Goal: Understand process/instructions

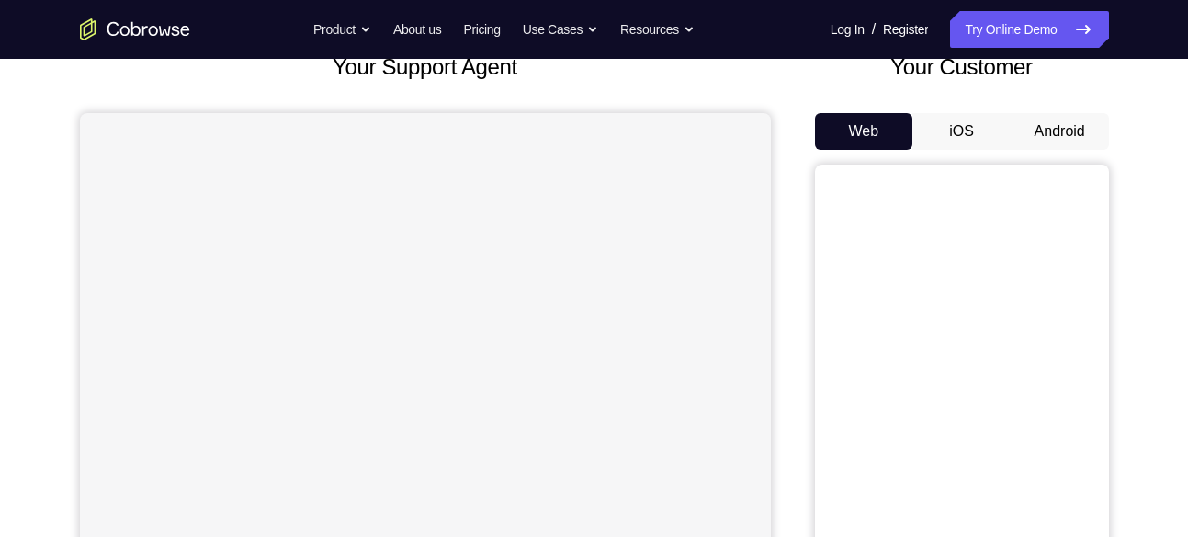
click at [1043, 122] on button "Android" at bounding box center [1060, 131] width 98 height 37
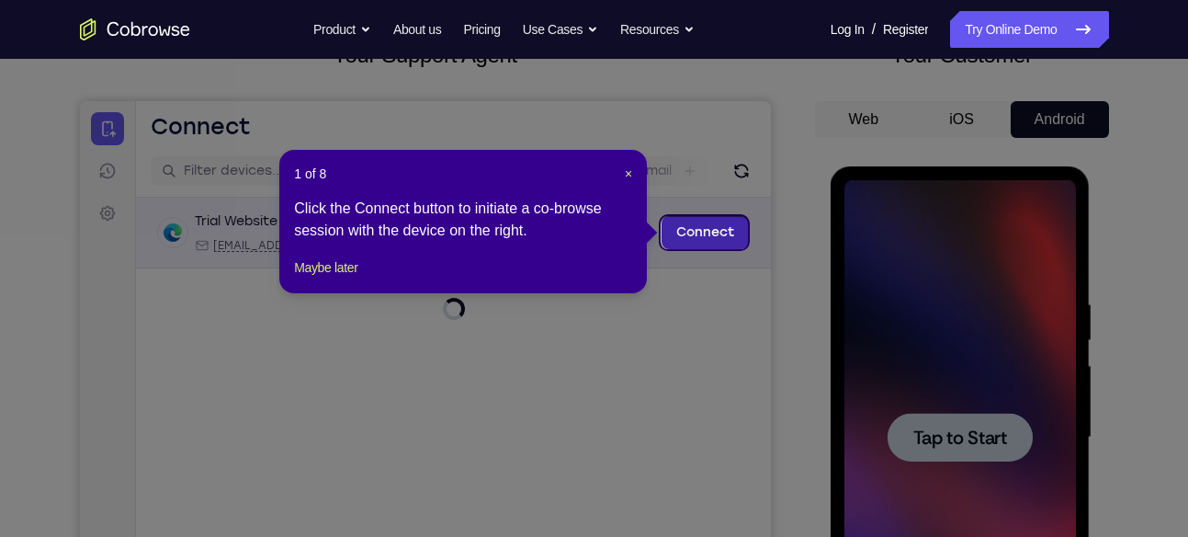
scroll to position [137, 0]
click at [625, 172] on span "×" at bounding box center [628, 174] width 7 height 15
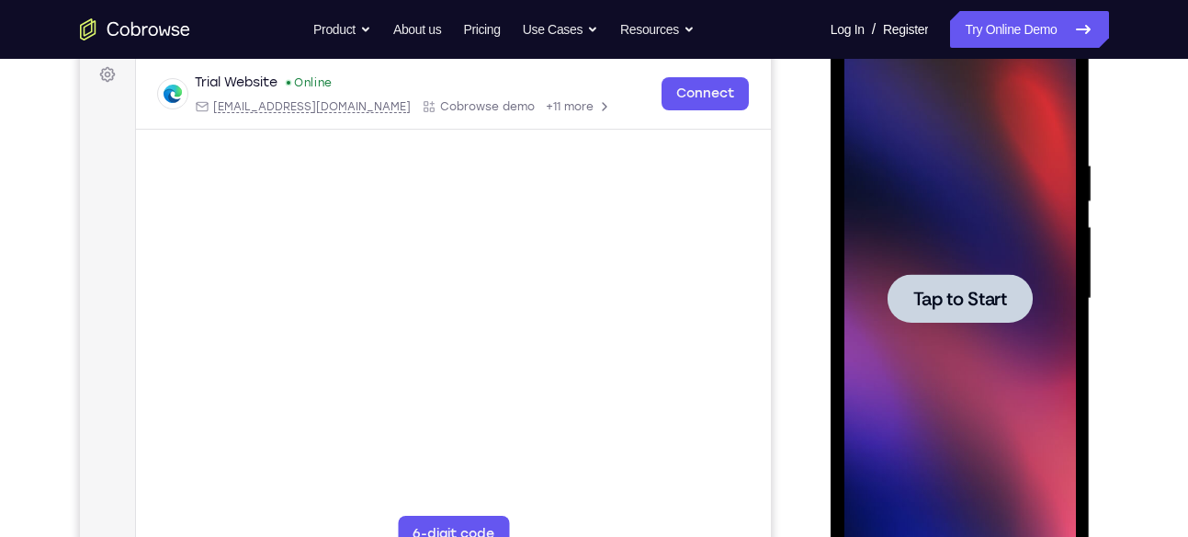
scroll to position [278, 0]
click at [942, 314] on div at bounding box center [960, 297] width 145 height 49
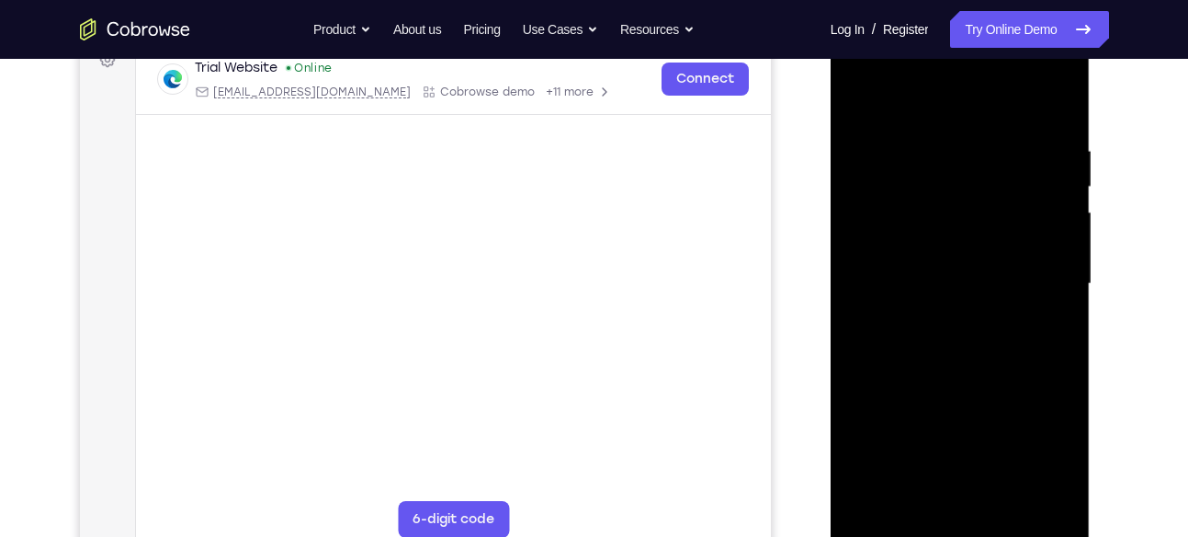
scroll to position [405, 0]
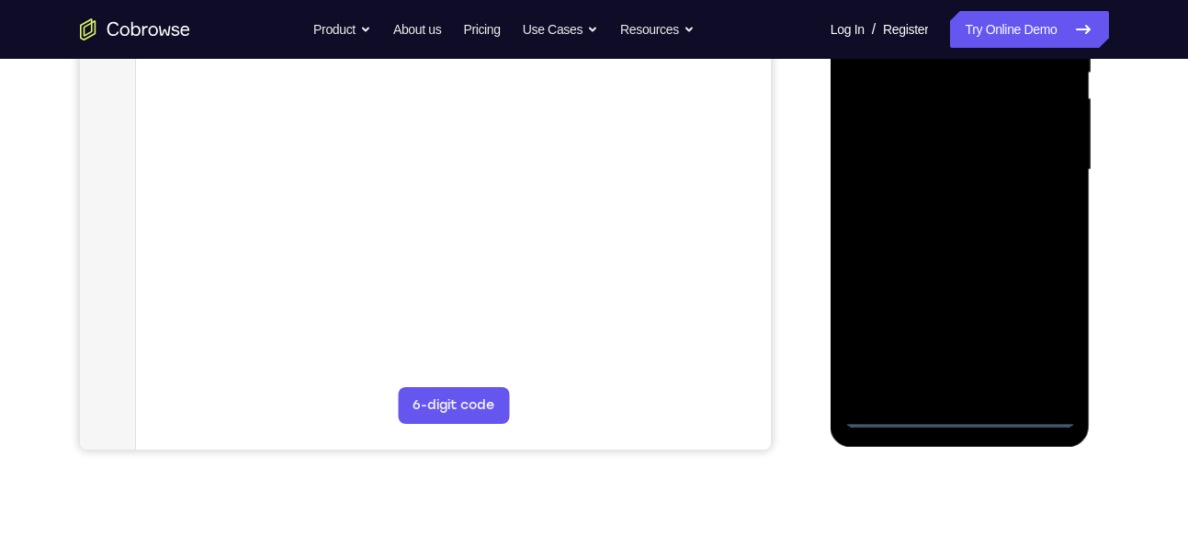
click at [960, 412] on div at bounding box center [961, 170] width 232 height 515
click at [1039, 325] on div at bounding box center [961, 170] width 232 height 515
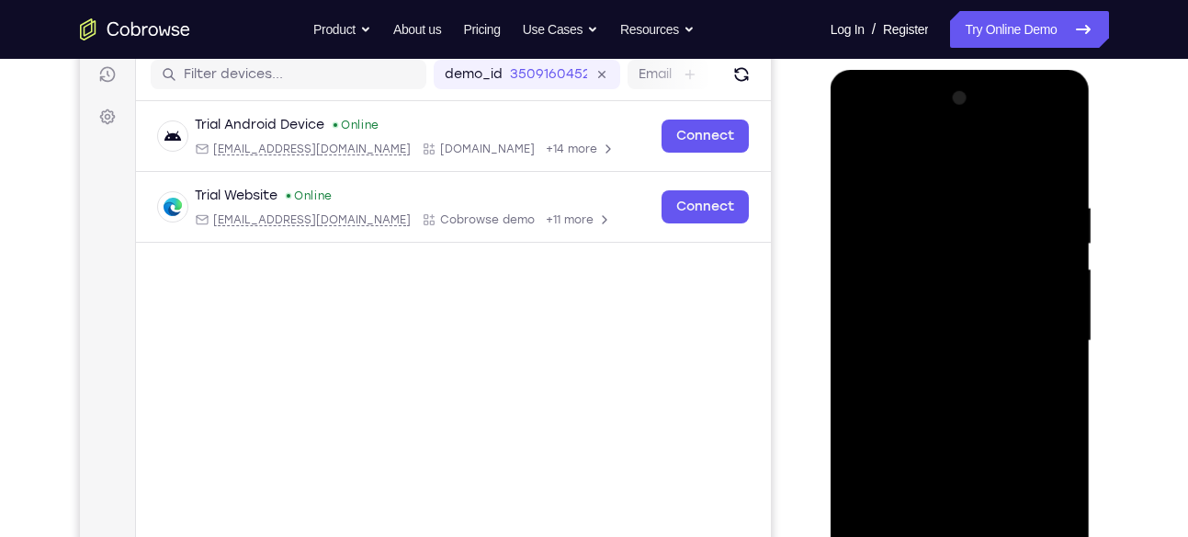
scroll to position [233, 0]
click at [977, 158] on div at bounding box center [961, 342] width 232 height 515
click at [1035, 334] on div at bounding box center [961, 342] width 232 height 515
click at [939, 370] on div at bounding box center [961, 342] width 232 height 515
click at [931, 323] on div at bounding box center [961, 342] width 232 height 515
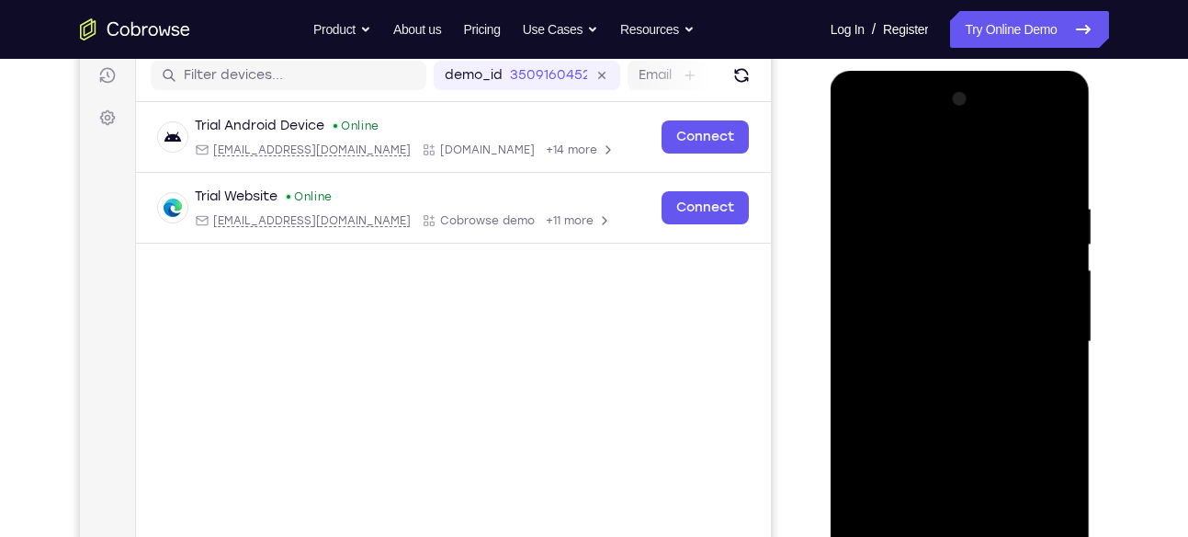
click at [936, 304] on div at bounding box center [961, 342] width 232 height 515
click at [936, 336] on div at bounding box center [961, 342] width 232 height 515
click at [929, 403] on div at bounding box center [961, 342] width 232 height 515
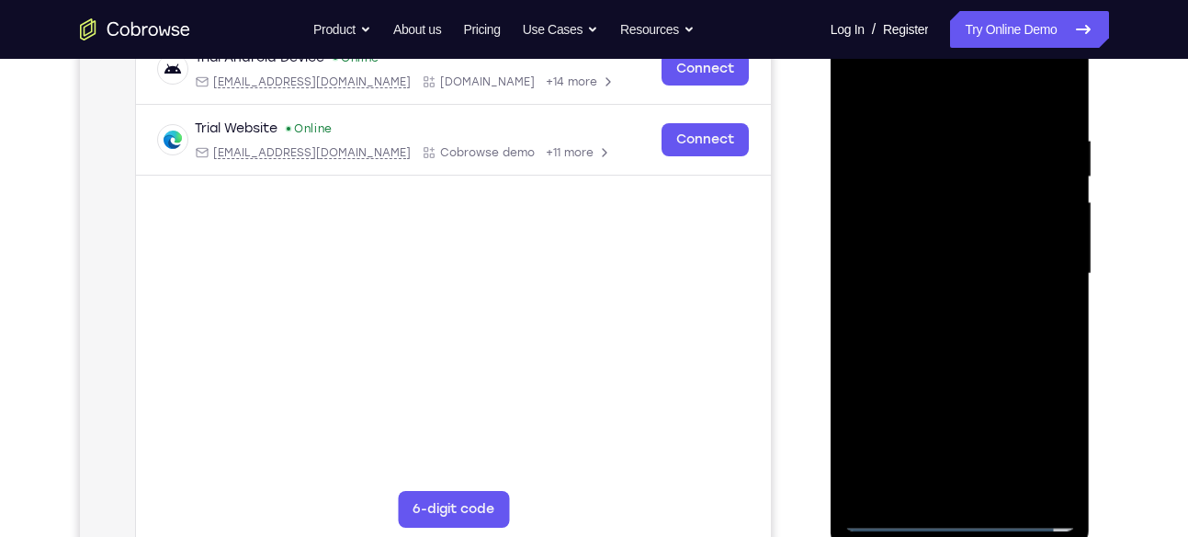
scroll to position [302, 0]
click at [947, 327] on div at bounding box center [961, 273] width 232 height 515
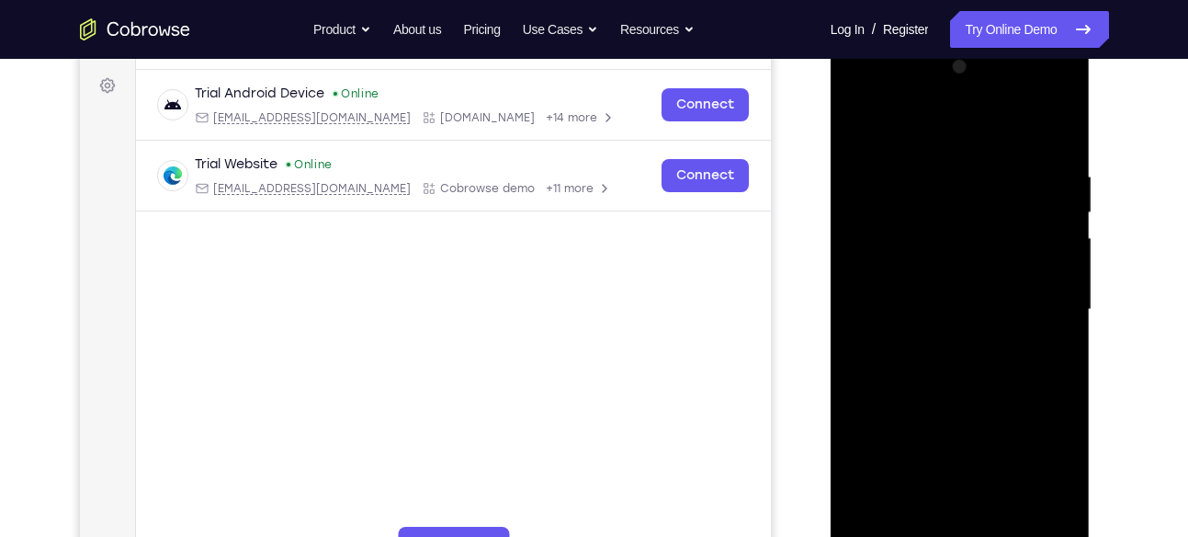
scroll to position [262, 0]
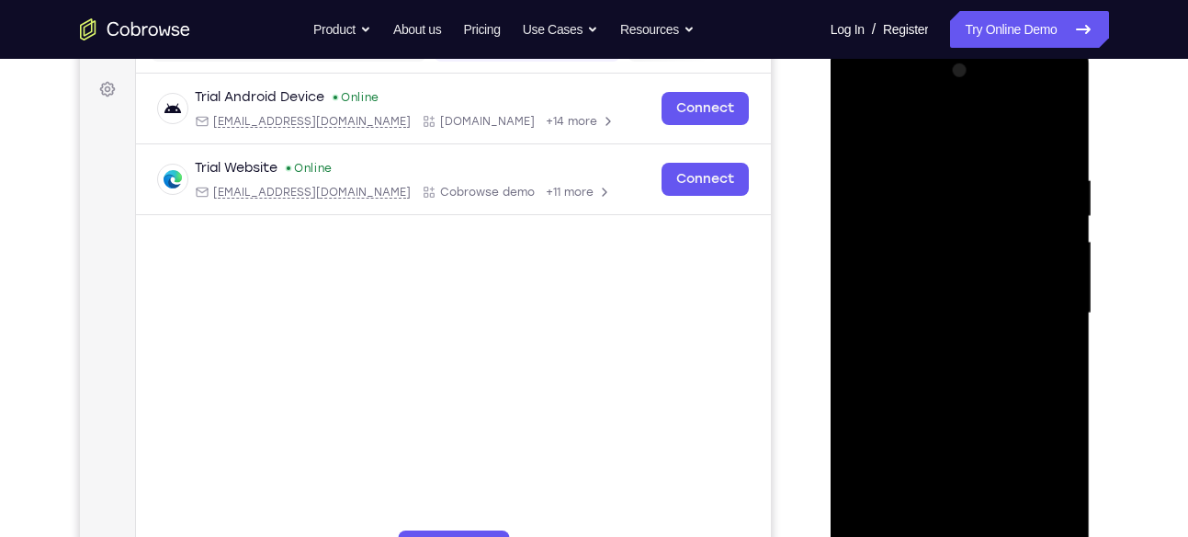
drag, startPoint x: 950, startPoint y: 140, endPoint x: 950, endPoint y: 106, distance: 34.0
click at [950, 106] on div at bounding box center [961, 313] width 232 height 515
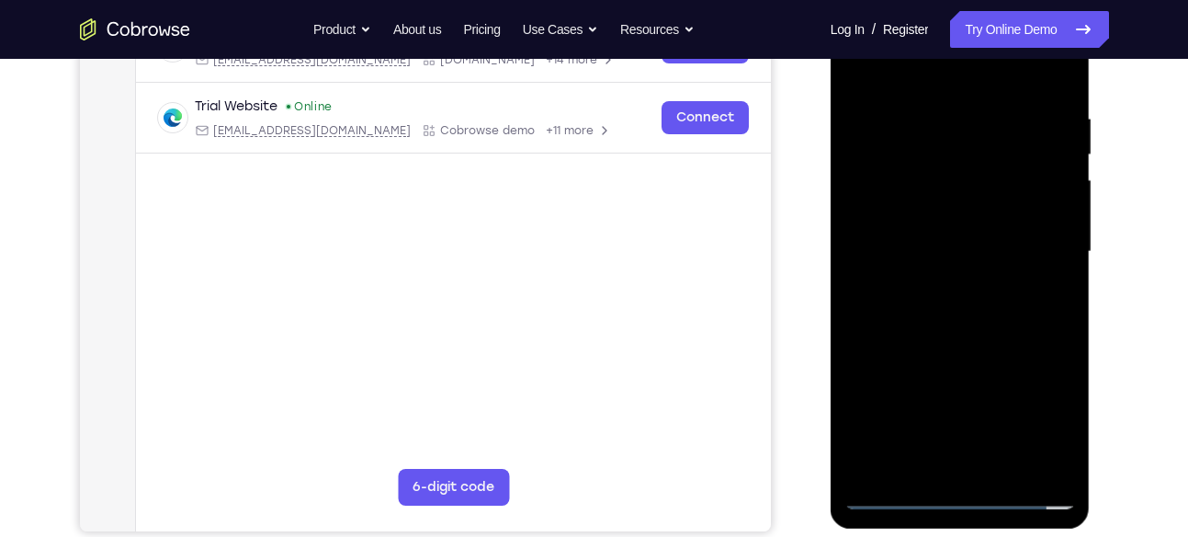
scroll to position [324, 0]
click at [957, 332] on div at bounding box center [961, 251] width 232 height 515
click at [1059, 329] on div at bounding box center [961, 251] width 232 height 515
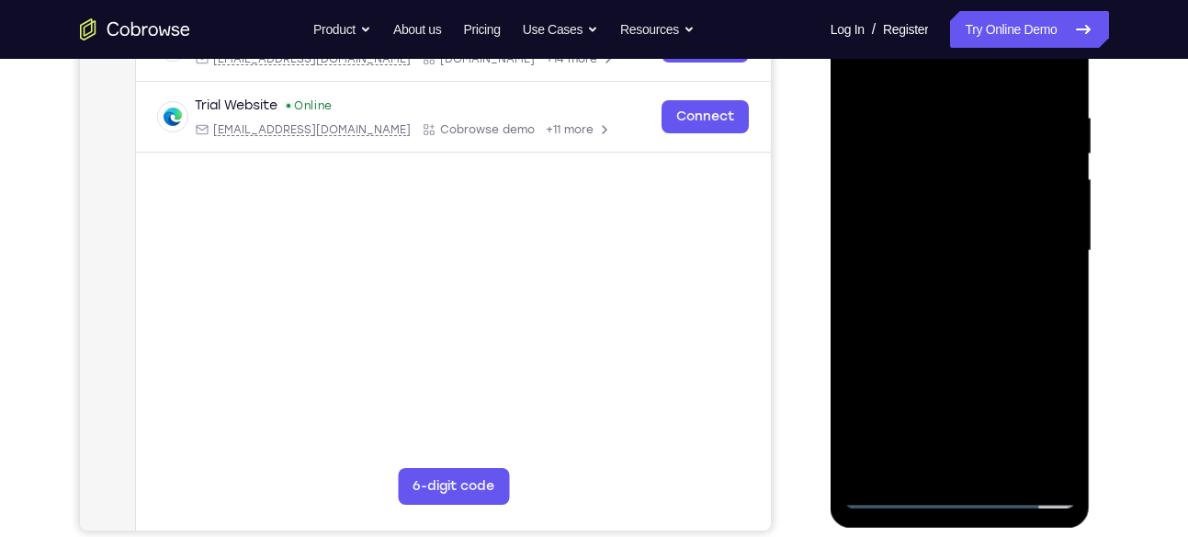
click at [1059, 329] on div at bounding box center [961, 251] width 232 height 515
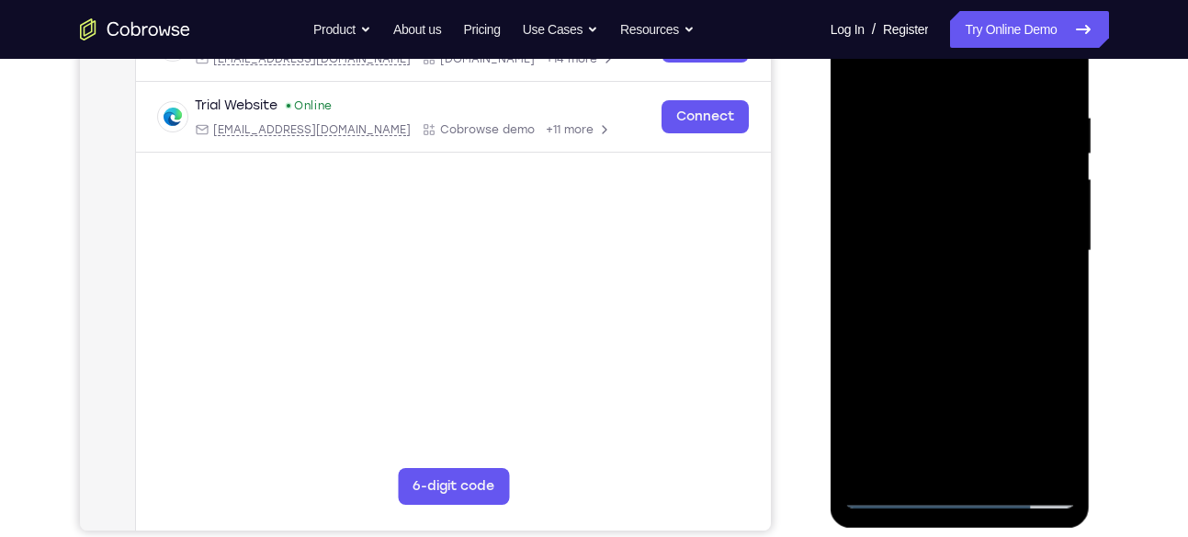
click at [933, 105] on div at bounding box center [961, 251] width 232 height 515
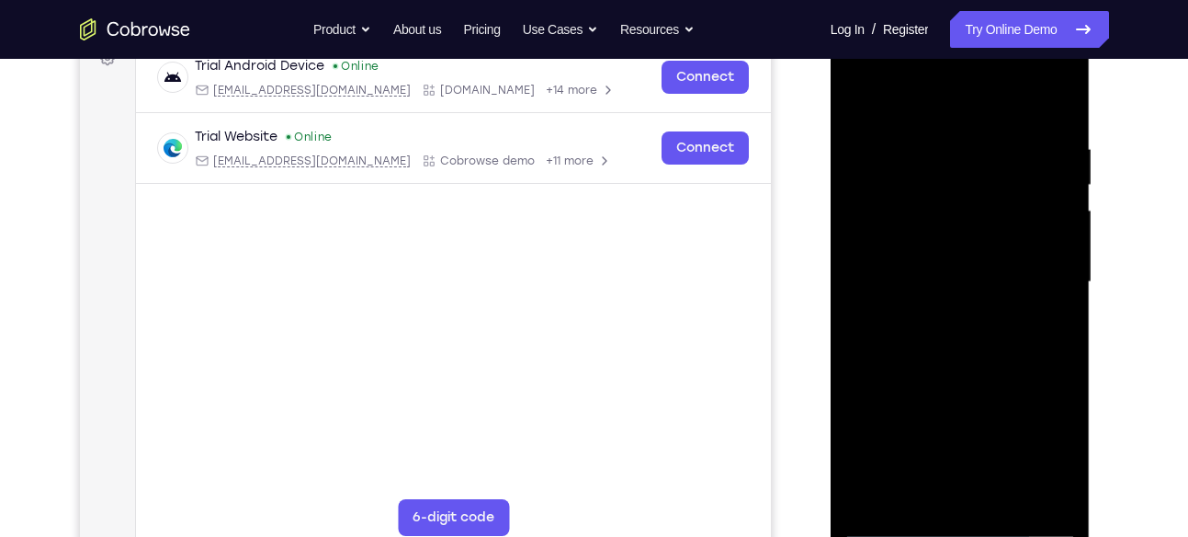
scroll to position [291, 0]
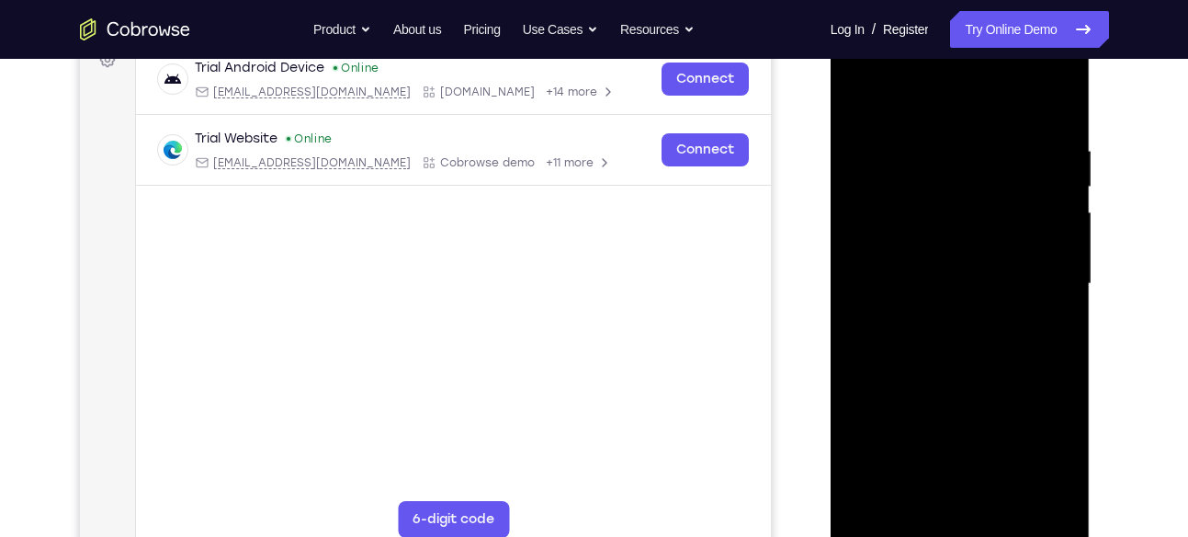
click at [1049, 178] on div at bounding box center [961, 284] width 232 height 515
click at [868, 240] on div at bounding box center [961, 284] width 232 height 515
click at [1049, 285] on div at bounding box center [961, 284] width 232 height 515
click at [1053, 175] on div at bounding box center [961, 284] width 232 height 515
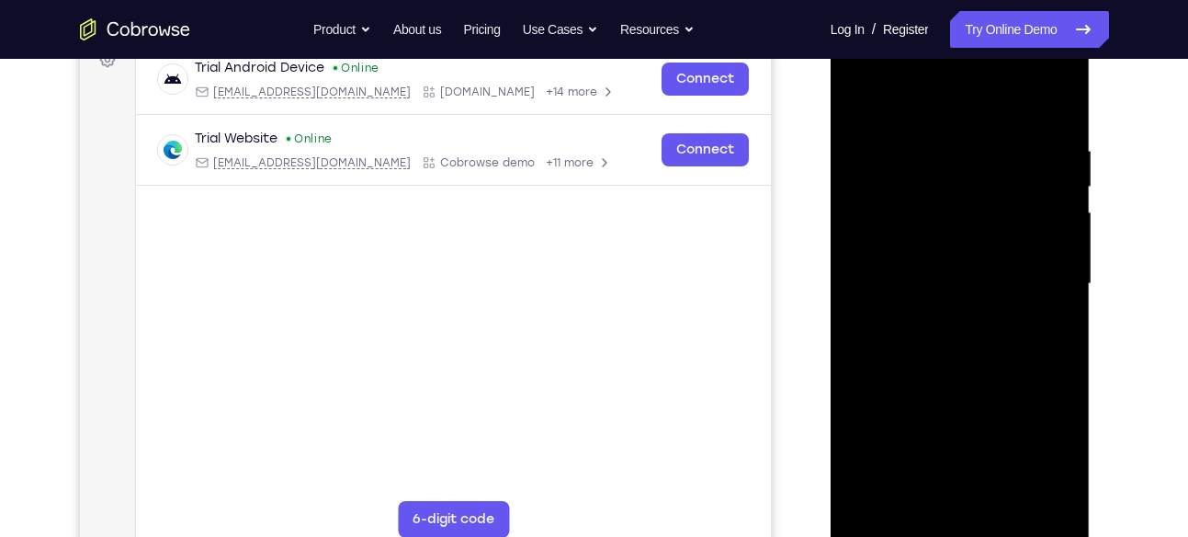
click at [1048, 156] on div at bounding box center [961, 284] width 232 height 515
click at [1053, 181] on div at bounding box center [961, 284] width 232 height 515
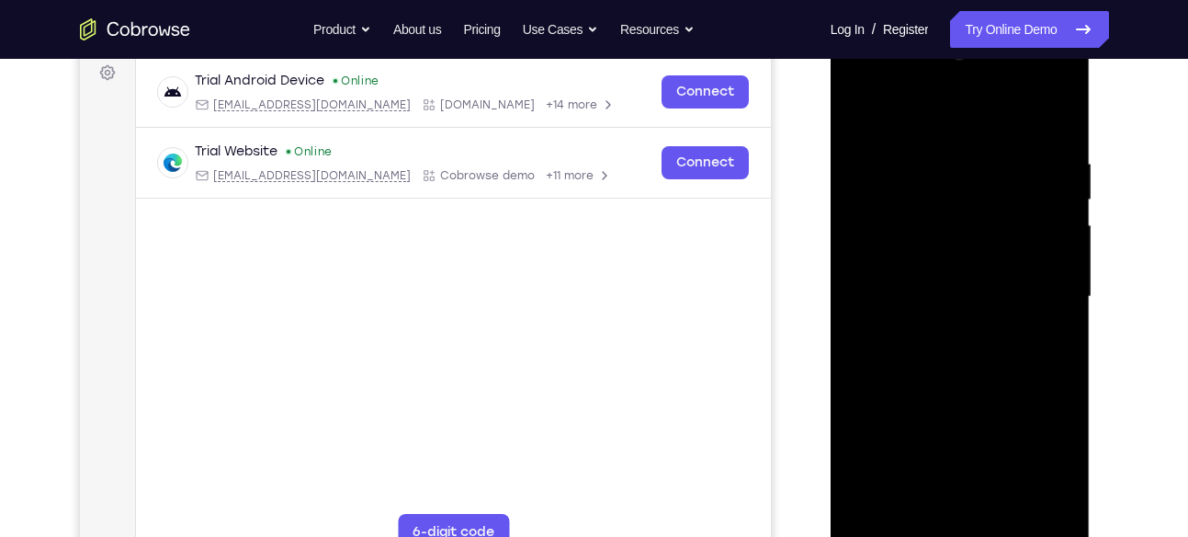
scroll to position [278, 0]
click at [1043, 210] on div at bounding box center [961, 297] width 232 height 515
click at [1056, 117] on div at bounding box center [961, 297] width 232 height 515
drag, startPoint x: 1013, startPoint y: 147, endPoint x: 905, endPoint y: 153, distance: 107.7
click at [905, 153] on div at bounding box center [961, 297] width 232 height 515
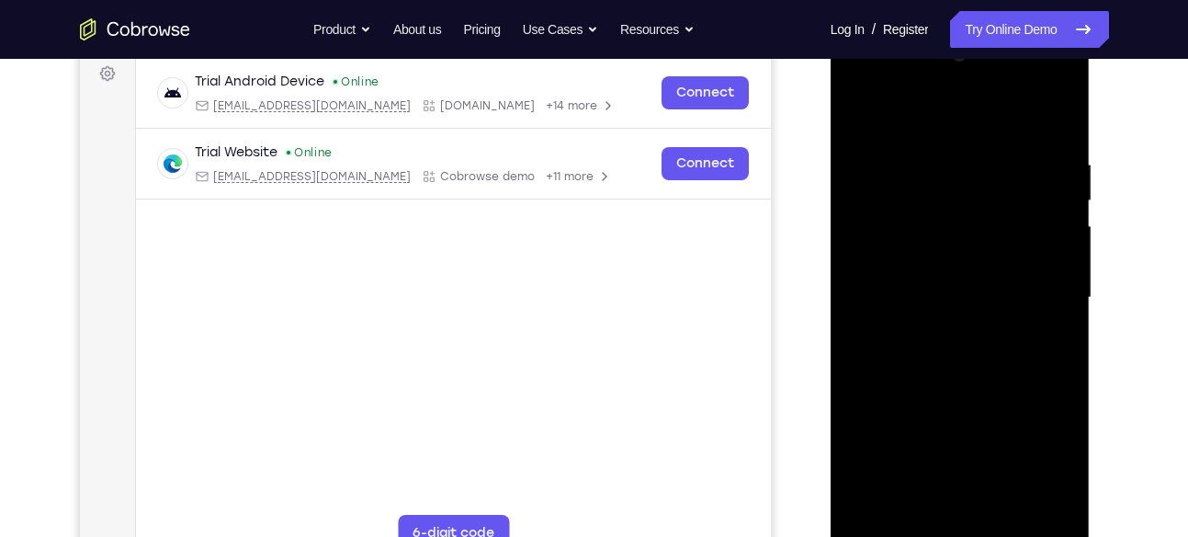
drag, startPoint x: 1033, startPoint y: 148, endPoint x: 891, endPoint y: 147, distance: 141.5
click at [891, 147] on div at bounding box center [961, 297] width 232 height 515
drag, startPoint x: 1015, startPoint y: 150, endPoint x: 902, endPoint y: 150, distance: 114.0
click at [902, 150] on div at bounding box center [961, 297] width 232 height 515
drag, startPoint x: 1010, startPoint y: 142, endPoint x: 873, endPoint y: 142, distance: 136.9
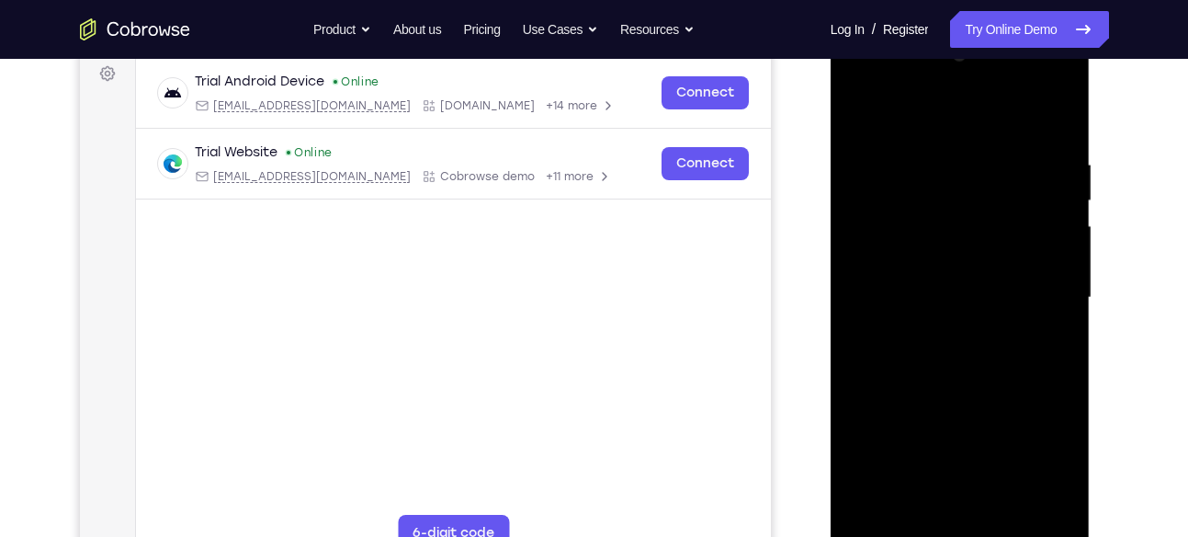
click at [873, 142] on div at bounding box center [961, 297] width 232 height 515
click at [970, 150] on div at bounding box center [961, 297] width 232 height 515
click at [1041, 167] on div at bounding box center [961, 297] width 232 height 515
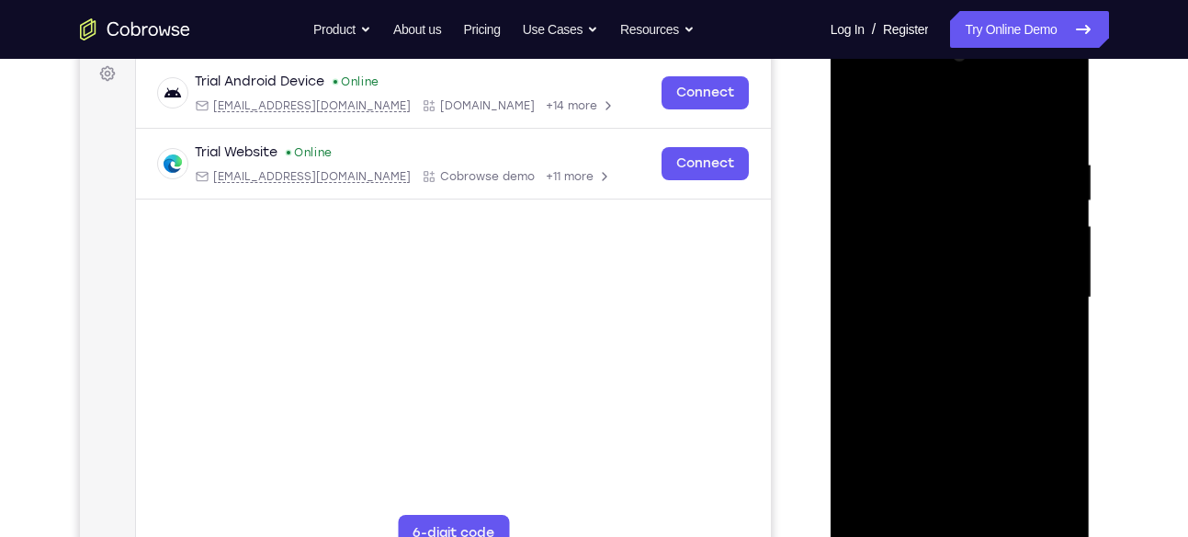
click at [1056, 119] on div at bounding box center [961, 297] width 232 height 515
click at [916, 516] on div at bounding box center [961, 297] width 232 height 515
click at [892, 108] on div at bounding box center [961, 297] width 232 height 515
click at [931, 165] on div at bounding box center [961, 297] width 232 height 515
click at [1041, 376] on div at bounding box center [961, 297] width 232 height 515
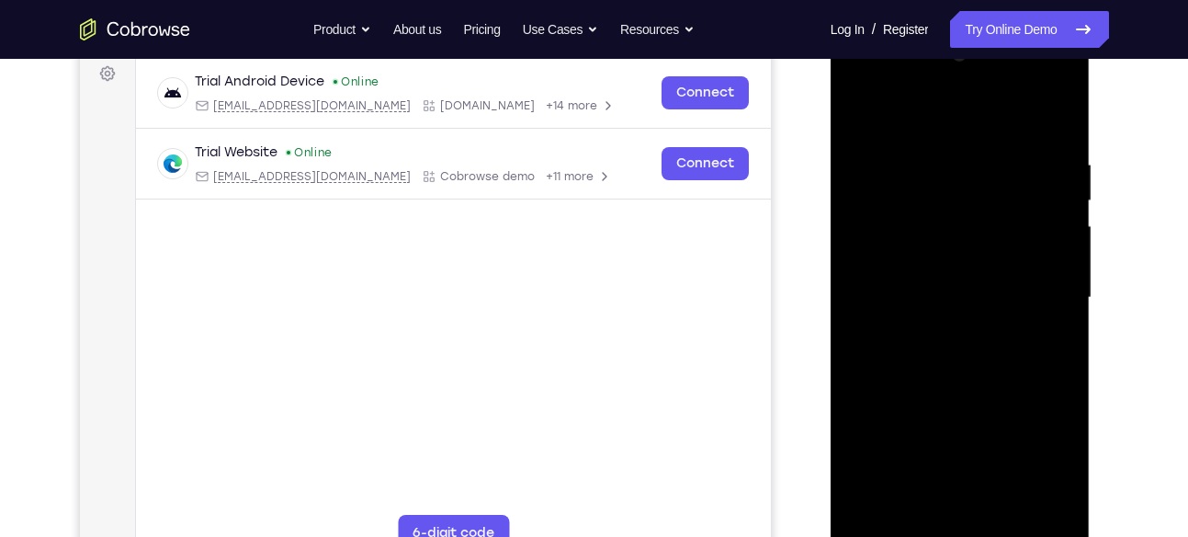
click at [915, 131] on div at bounding box center [961, 297] width 232 height 515
drag, startPoint x: 941, startPoint y: 263, endPoint x: 939, endPoint y: 164, distance: 99.3
click at [939, 164] on div at bounding box center [961, 297] width 232 height 515
drag, startPoint x: 941, startPoint y: 253, endPoint x: 943, endPoint y: 154, distance: 98.3
click at [943, 154] on div at bounding box center [961, 297] width 232 height 515
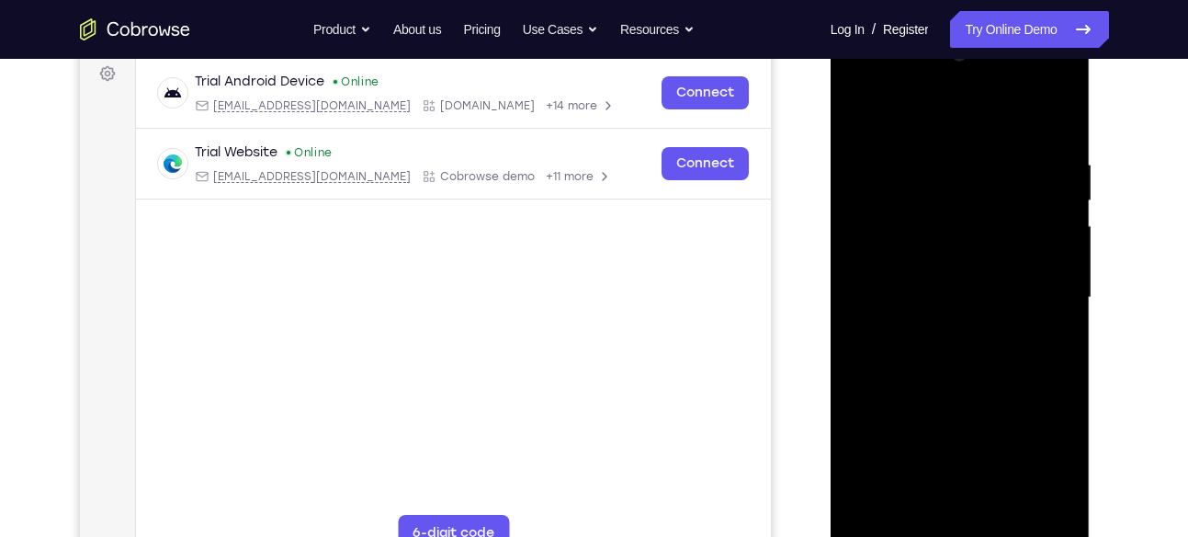
drag, startPoint x: 972, startPoint y: 178, endPoint x: 970, endPoint y: 251, distance: 72.6
click at [970, 251] on div at bounding box center [961, 297] width 232 height 515
click at [908, 198] on div at bounding box center [961, 297] width 232 height 515
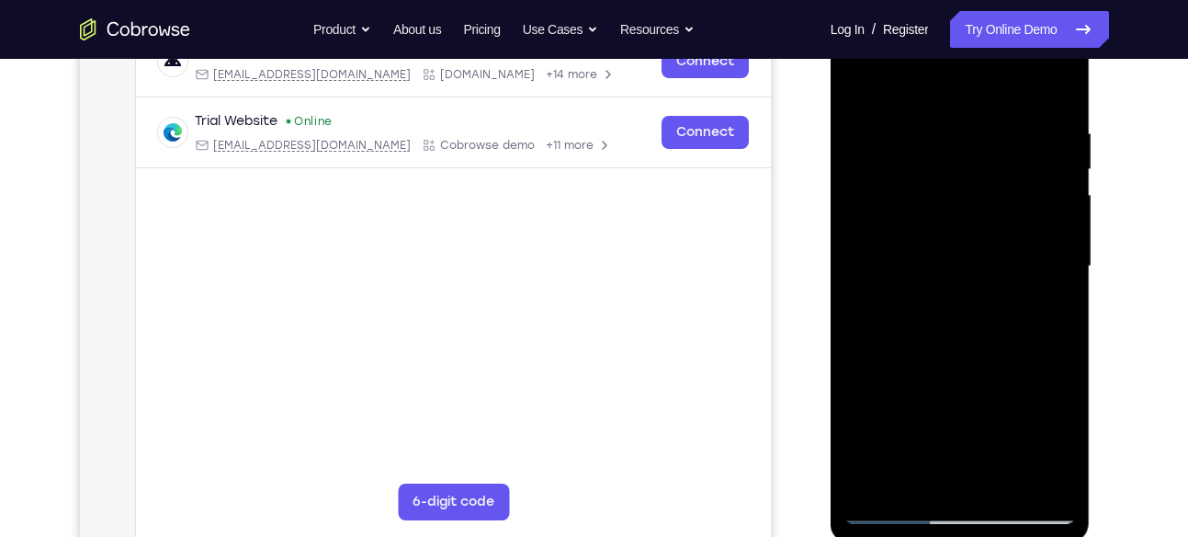
scroll to position [357, 0]
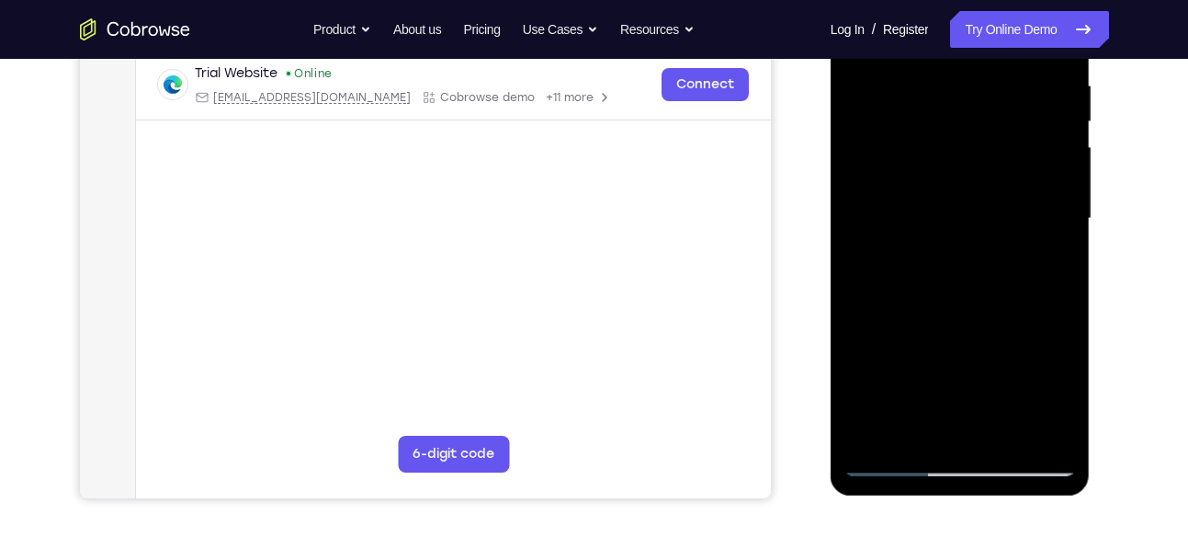
drag, startPoint x: 943, startPoint y: 206, endPoint x: 949, endPoint y: 96, distance: 109.5
click at [949, 96] on div at bounding box center [961, 218] width 232 height 515
drag, startPoint x: 947, startPoint y: 279, endPoint x: 940, endPoint y: 136, distance: 143.5
click at [940, 136] on div at bounding box center [961, 218] width 232 height 515
click at [871, 263] on div at bounding box center [961, 218] width 232 height 515
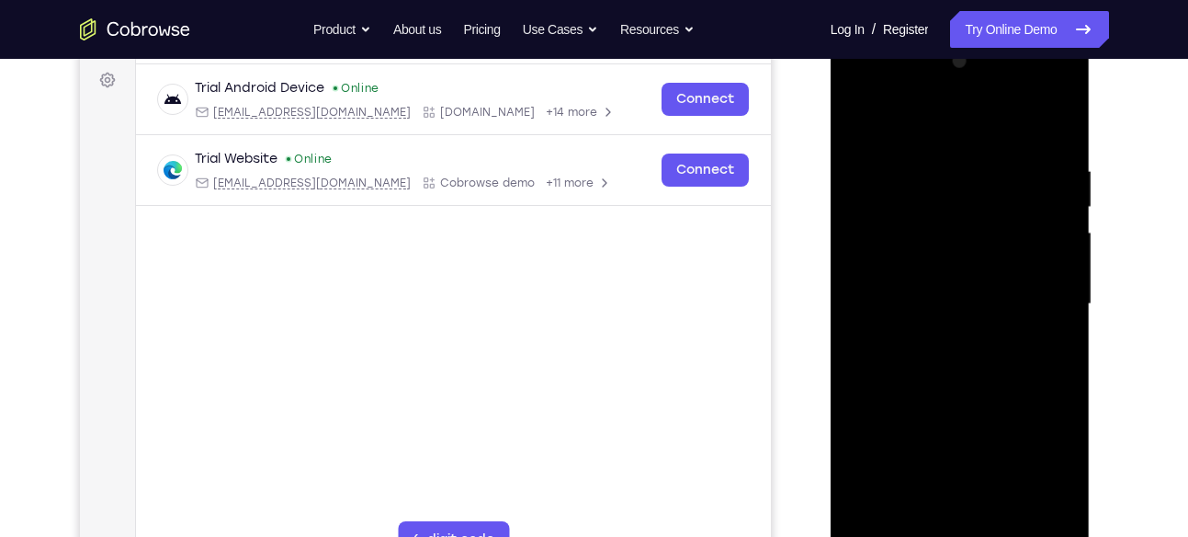
scroll to position [270, 0]
click at [858, 118] on div at bounding box center [961, 305] width 232 height 515
drag, startPoint x: 947, startPoint y: 340, endPoint x: 935, endPoint y: 103, distance: 237.4
click at [935, 103] on div at bounding box center [961, 305] width 232 height 515
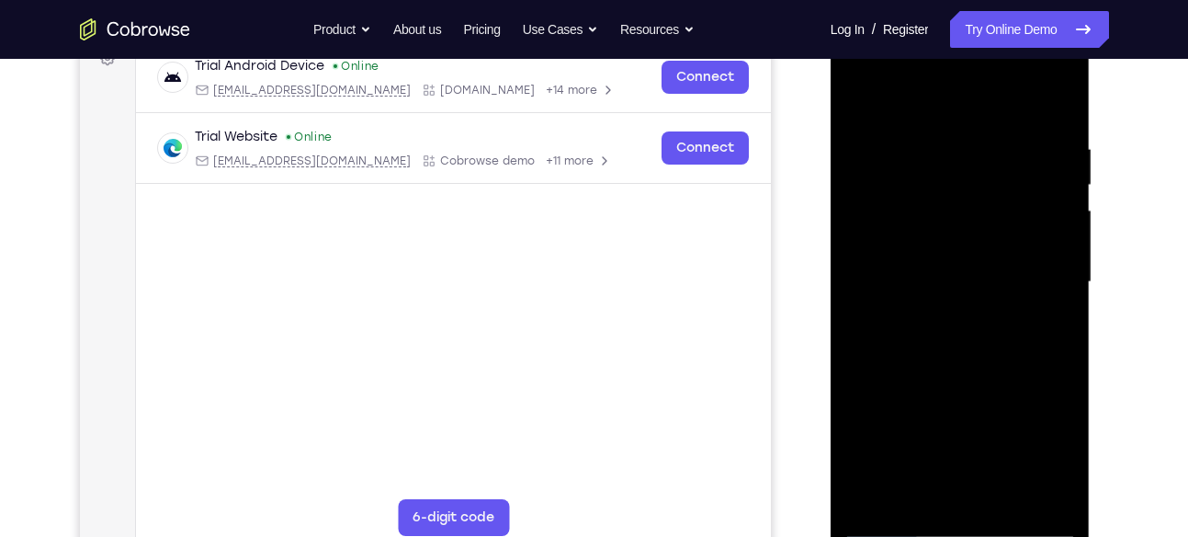
scroll to position [296, 0]
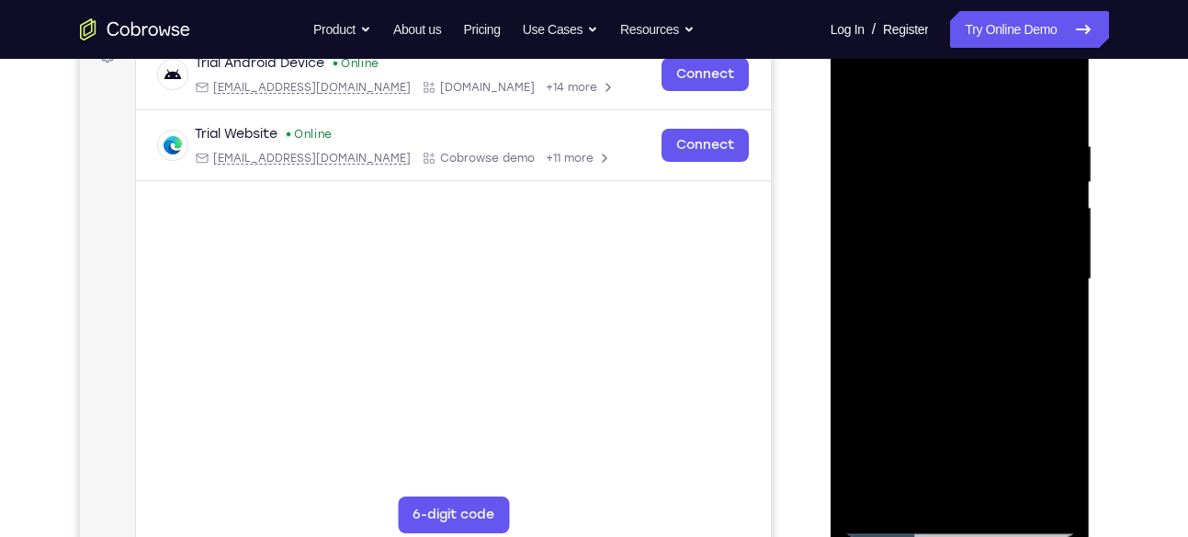
click at [896, 182] on div at bounding box center [961, 279] width 232 height 515
click at [889, 360] on div at bounding box center [961, 279] width 232 height 515
drag, startPoint x: 981, startPoint y: 158, endPoint x: 991, endPoint y: 358, distance: 200.5
click at [991, 358] on div at bounding box center [961, 279] width 232 height 515
click at [857, 86] on div at bounding box center [961, 279] width 232 height 515
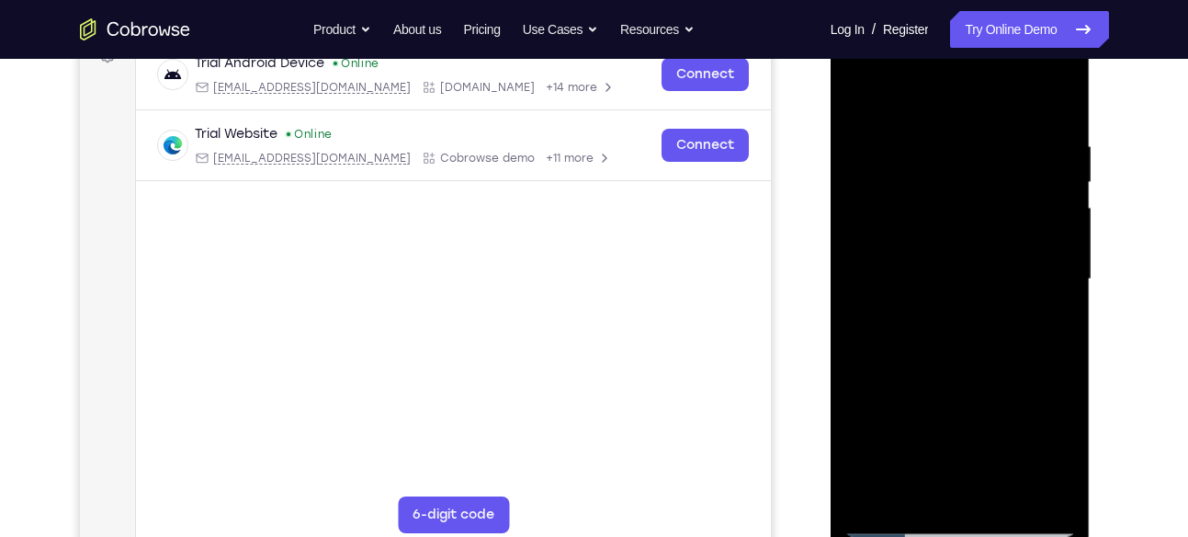
click at [857, 88] on div at bounding box center [961, 279] width 232 height 515
drag, startPoint x: 989, startPoint y: 252, endPoint x: 989, endPoint y: 121, distance: 130.5
click at [989, 121] on div at bounding box center [961, 279] width 232 height 515
drag, startPoint x: 977, startPoint y: 342, endPoint x: 973, endPoint y: 165, distance: 176.5
click at [973, 165] on div at bounding box center [961, 279] width 232 height 515
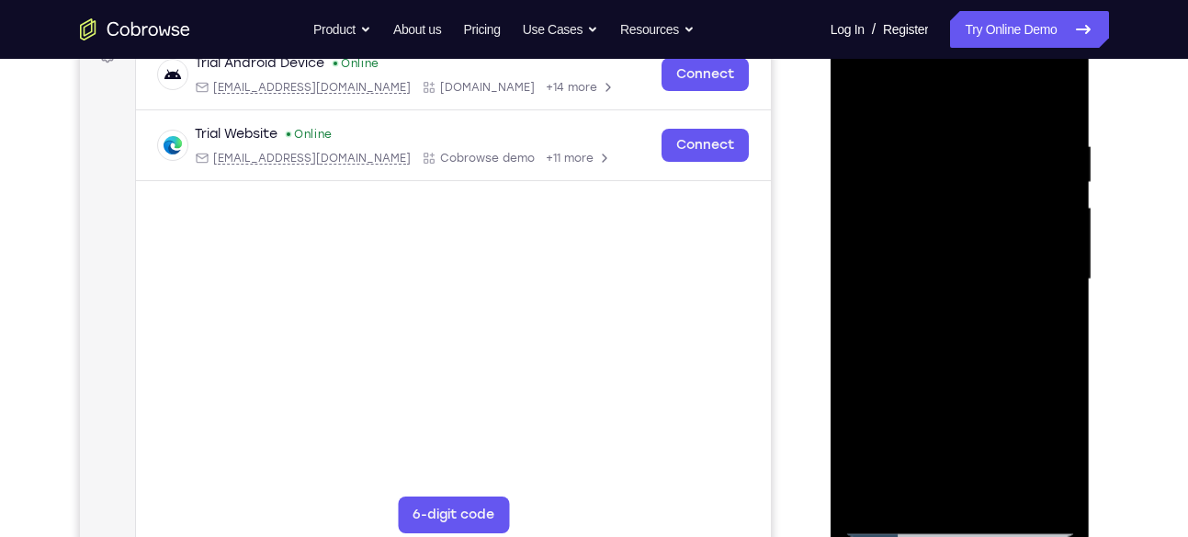
click at [953, 339] on div at bounding box center [961, 279] width 232 height 515
click at [862, 90] on div at bounding box center [961, 279] width 232 height 515
drag, startPoint x: 1012, startPoint y: 374, endPoint x: 1013, endPoint y: 164, distance: 210.4
click at [1013, 164] on div at bounding box center [961, 279] width 232 height 515
drag, startPoint x: 990, startPoint y: 335, endPoint x: 988, endPoint y: 194, distance: 141.5
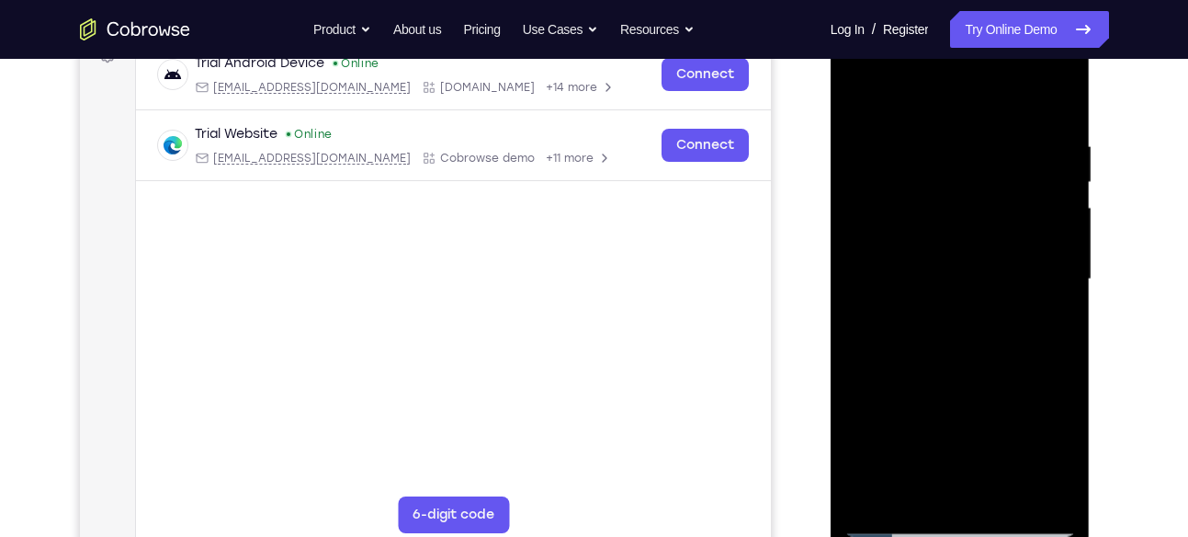
click at [988, 194] on div at bounding box center [961, 279] width 232 height 515
click at [1046, 208] on div at bounding box center [961, 279] width 232 height 515
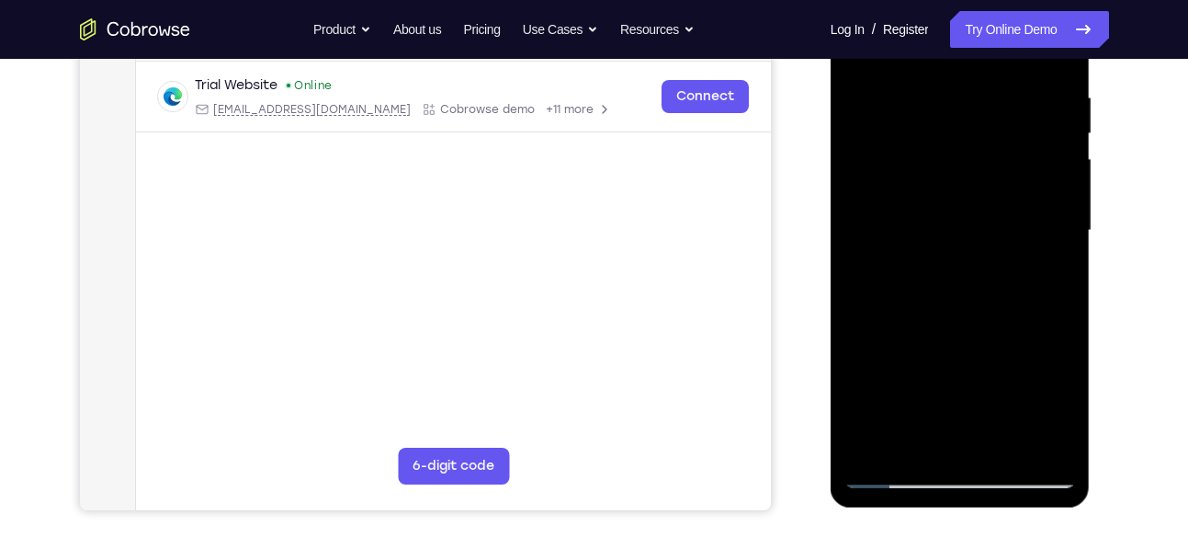
scroll to position [346, 0]
click at [896, 312] on div at bounding box center [961, 229] width 232 height 515
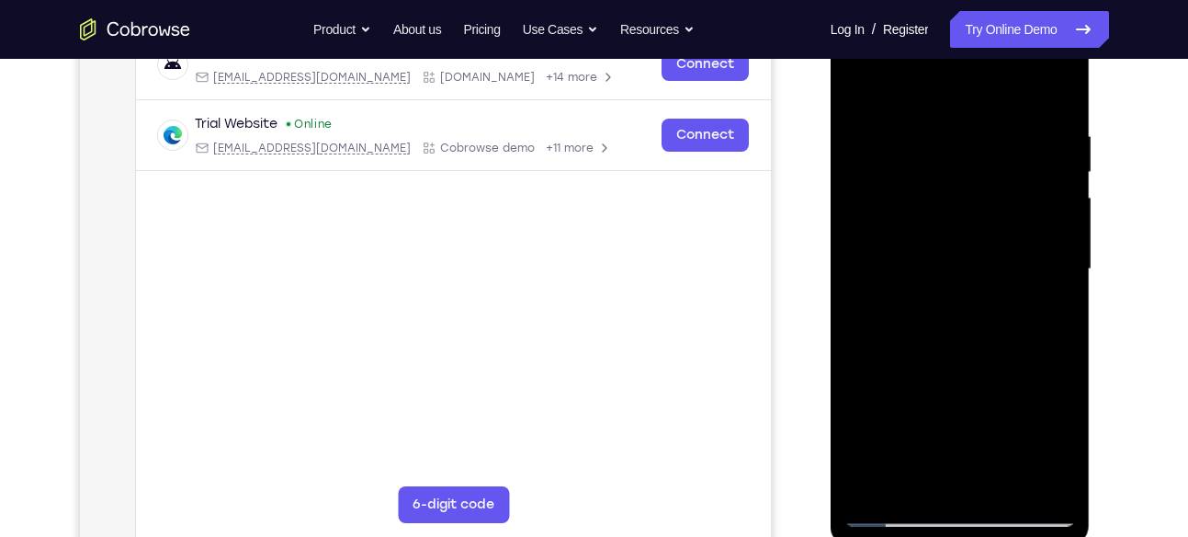
scroll to position [296, 0]
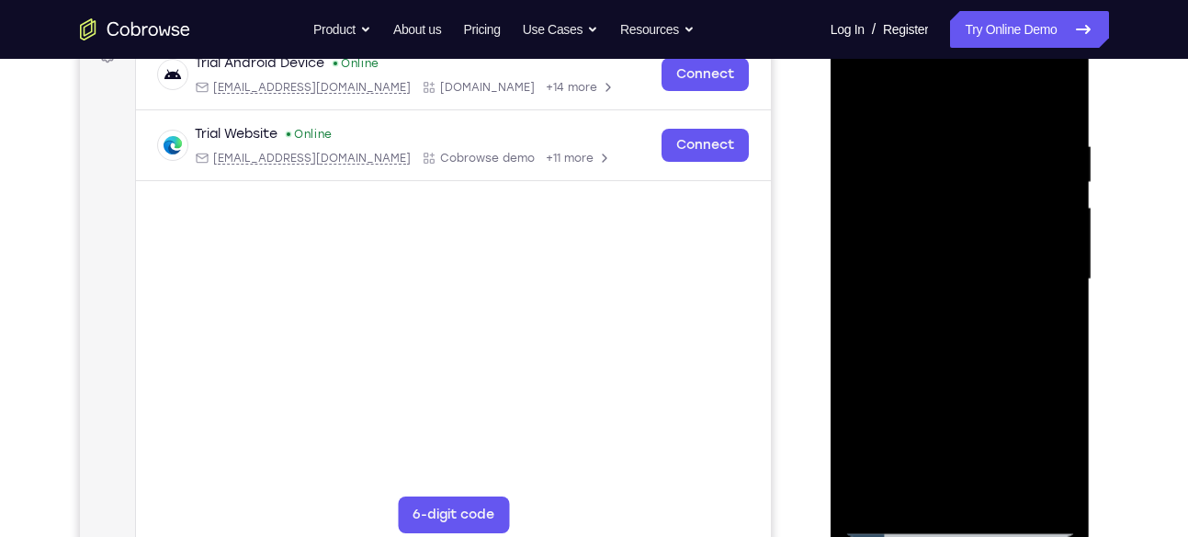
drag, startPoint x: 964, startPoint y: 207, endPoint x: 968, endPoint y: 380, distance: 172.8
click at [968, 380] on div at bounding box center [961, 279] width 232 height 515
drag, startPoint x: 975, startPoint y: 278, endPoint x: 972, endPoint y: 169, distance: 108.5
click at [972, 169] on div at bounding box center [961, 279] width 232 height 515
click at [855, 88] on div at bounding box center [961, 279] width 232 height 515
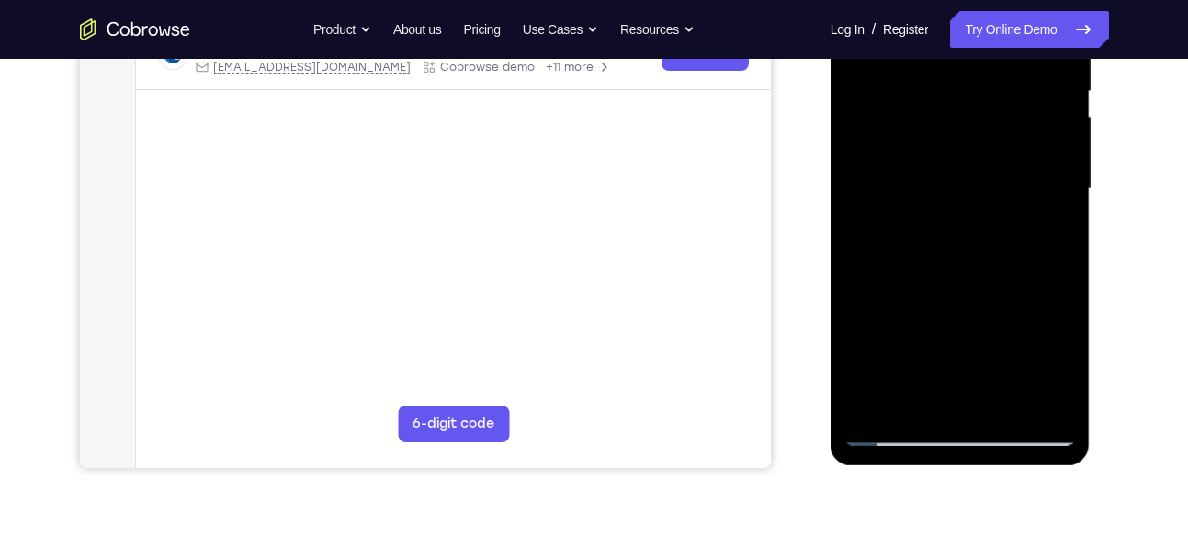
scroll to position [309, 0]
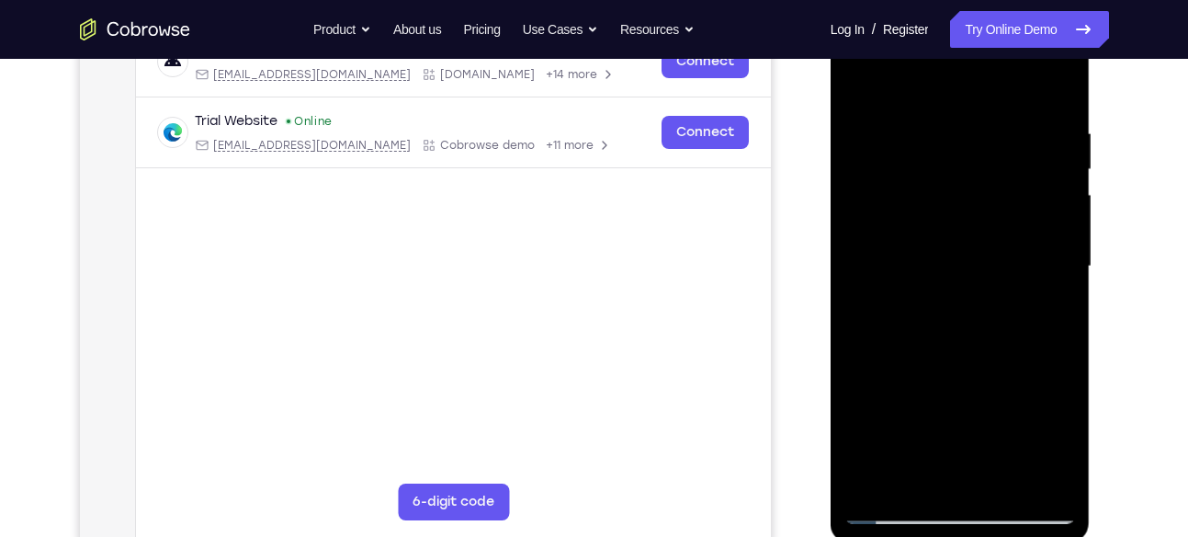
click at [858, 79] on div at bounding box center [961, 266] width 232 height 515
drag, startPoint x: 949, startPoint y: 344, endPoint x: 942, endPoint y: 109, distance: 234.5
click at [942, 109] on div at bounding box center [961, 266] width 232 height 515
drag, startPoint x: 967, startPoint y: 332, endPoint x: 969, endPoint y: 179, distance: 152.6
click at [969, 179] on div at bounding box center [961, 266] width 232 height 515
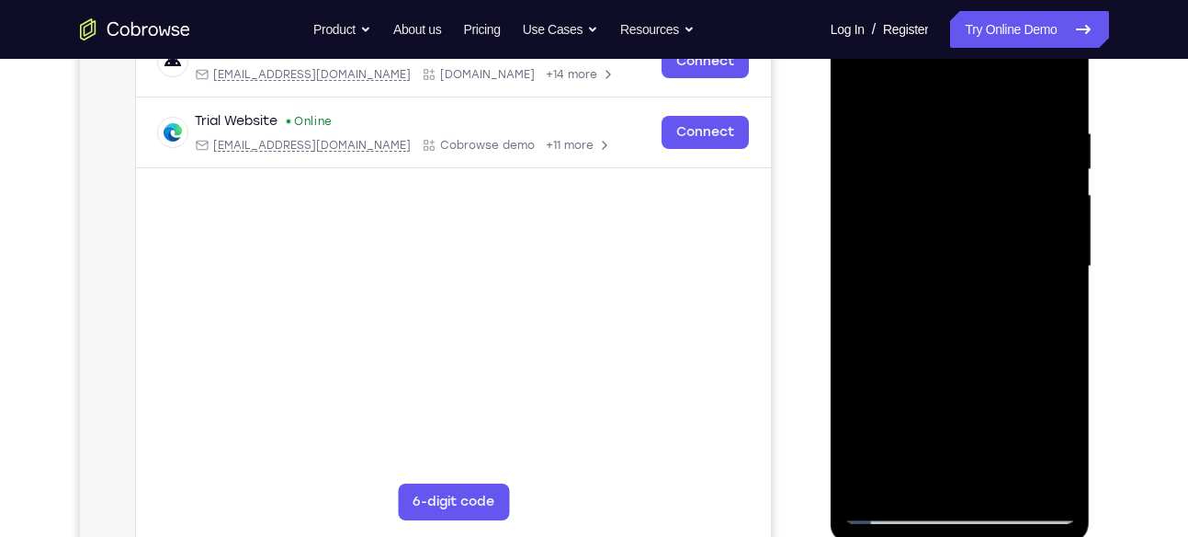
drag, startPoint x: 958, startPoint y: 323, endPoint x: 954, endPoint y: 161, distance: 162.7
click at [954, 161] on div at bounding box center [961, 266] width 232 height 515
drag, startPoint x: 965, startPoint y: 333, endPoint x: 967, endPoint y: 184, distance: 148.9
click at [967, 184] on div at bounding box center [961, 266] width 232 height 515
drag, startPoint x: 989, startPoint y: 180, endPoint x: 989, endPoint y: 366, distance: 185.6
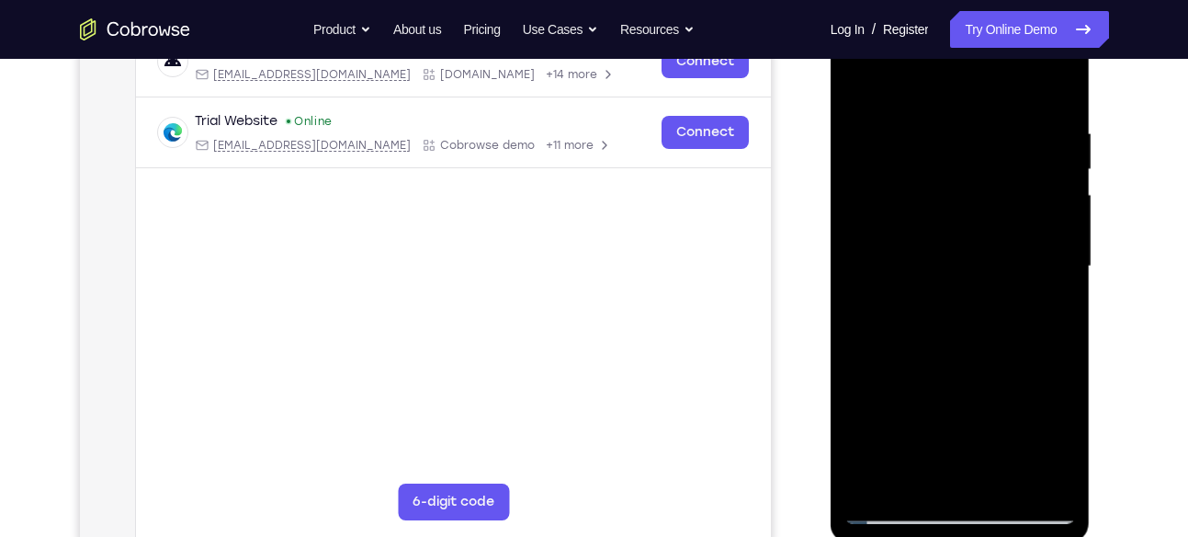
click at [989, 366] on div at bounding box center [961, 266] width 232 height 515
drag, startPoint x: 980, startPoint y: 194, endPoint x: 996, endPoint y: 394, distance: 201.0
click at [996, 394] on div at bounding box center [961, 266] width 232 height 515
drag, startPoint x: 978, startPoint y: 188, endPoint x: 990, endPoint y: 367, distance: 178.7
click at [990, 367] on div at bounding box center [961, 266] width 232 height 515
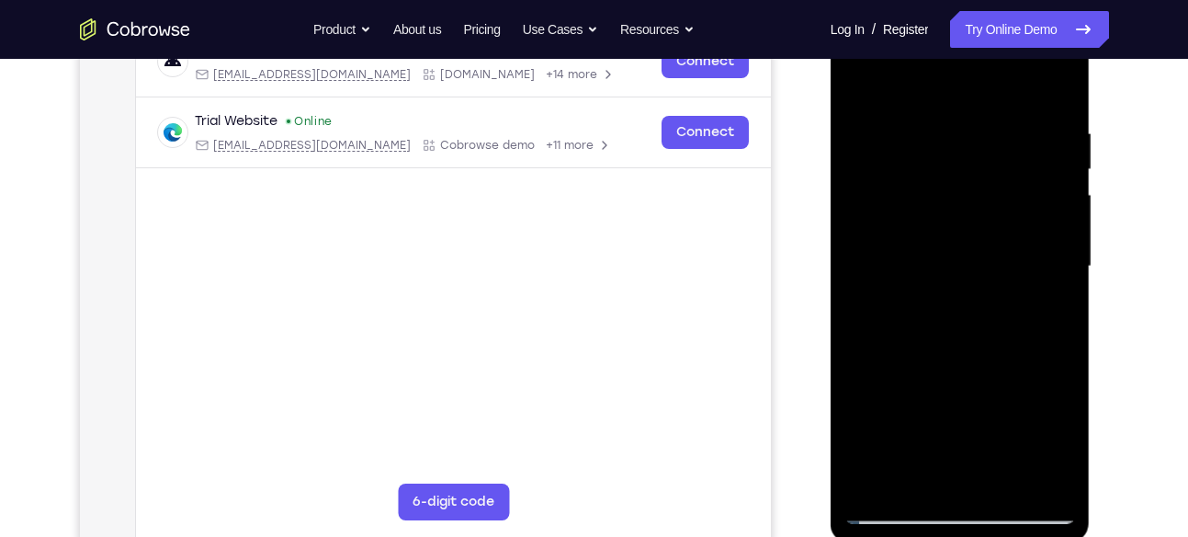
drag, startPoint x: 990, startPoint y: 346, endPoint x: 981, endPoint y: 123, distance: 223.5
click at [981, 123] on div at bounding box center [961, 266] width 232 height 515
drag, startPoint x: 992, startPoint y: 309, endPoint x: 984, endPoint y: 138, distance: 171.1
click at [984, 138] on div at bounding box center [961, 266] width 232 height 515
drag, startPoint x: 981, startPoint y: 325, endPoint x: 972, endPoint y: 176, distance: 150.1
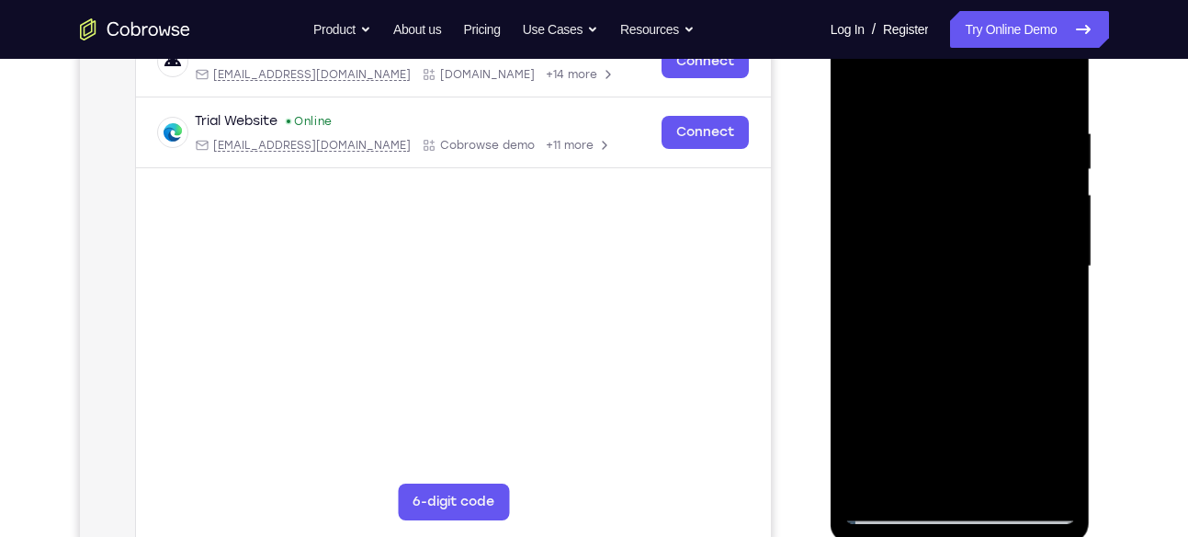
click at [972, 176] on div at bounding box center [961, 266] width 232 height 515
click at [962, 167] on div at bounding box center [961, 266] width 232 height 515
click at [910, 347] on div at bounding box center [961, 266] width 232 height 515
drag, startPoint x: 972, startPoint y: 146, endPoint x: 992, endPoint y: 346, distance: 200.4
click at [992, 346] on div at bounding box center [961, 266] width 232 height 515
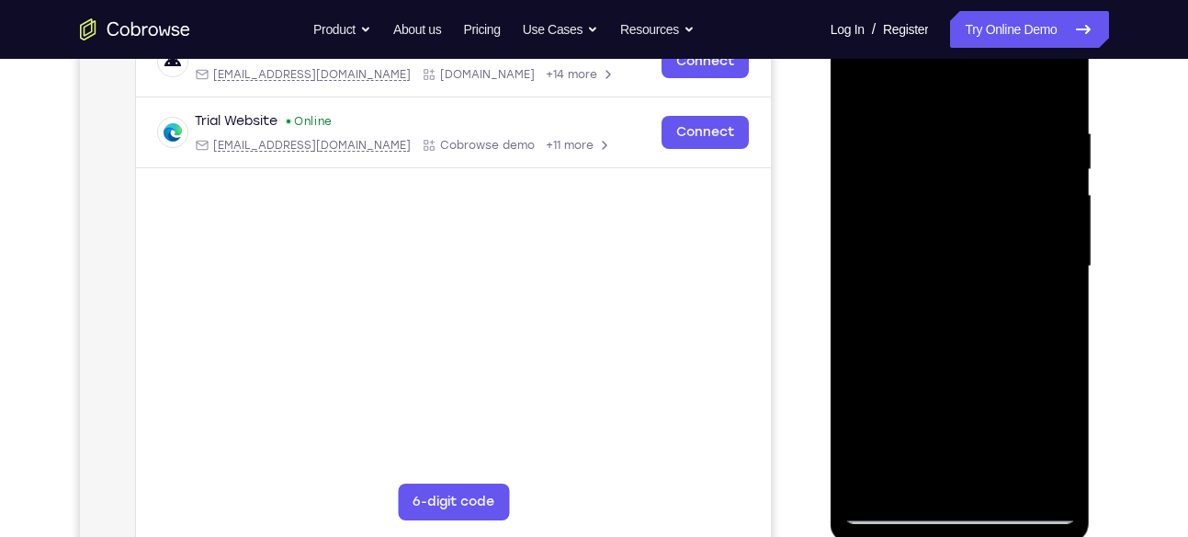
click at [860, 74] on div at bounding box center [961, 266] width 232 height 515
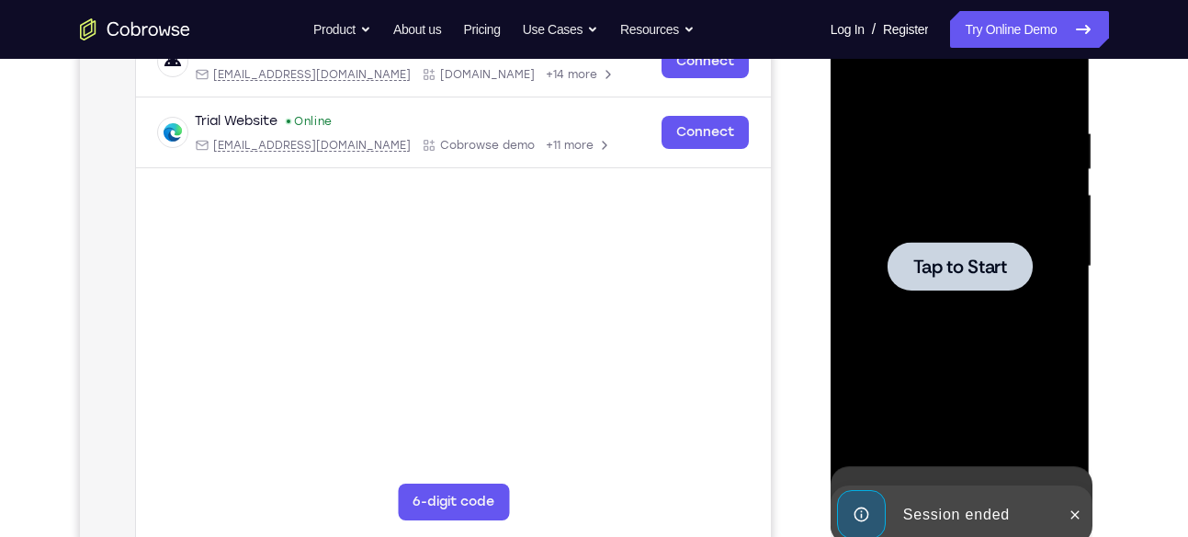
click at [858, 75] on div at bounding box center [961, 266] width 232 height 515
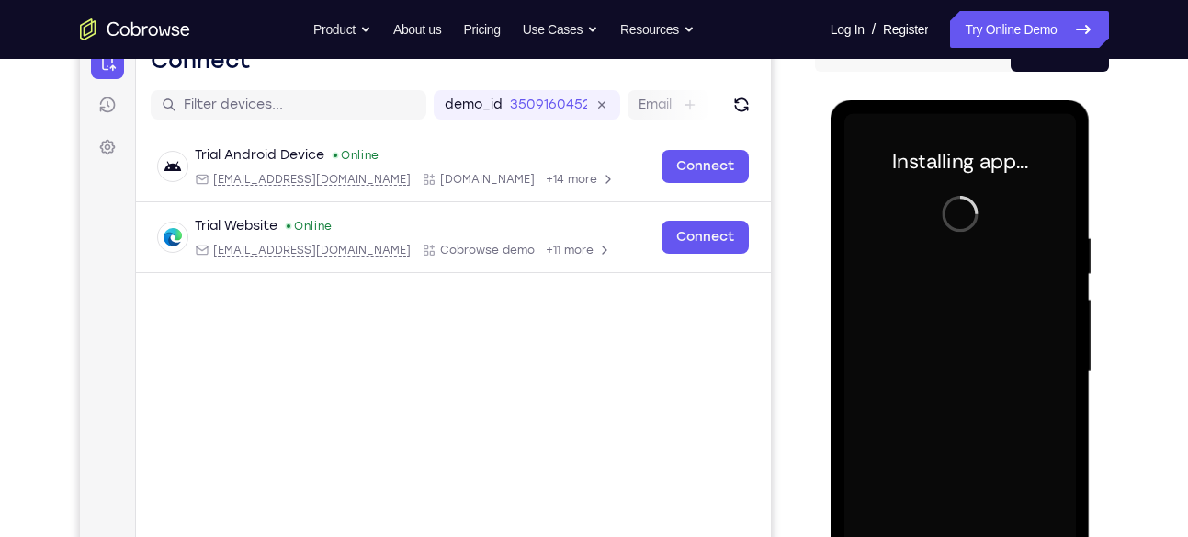
scroll to position [203, 0]
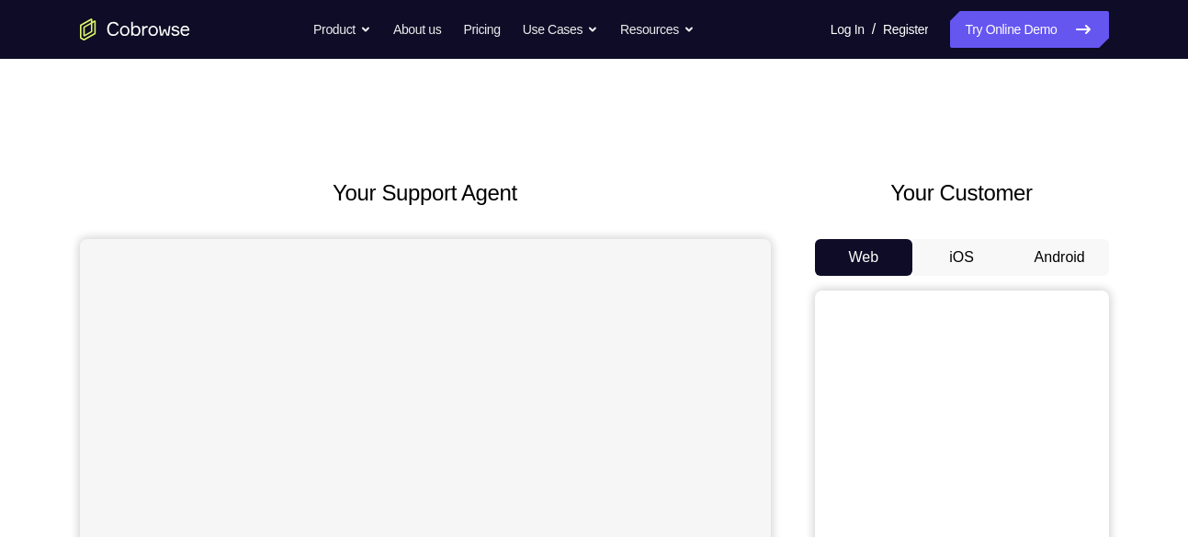
scroll to position [148, 0]
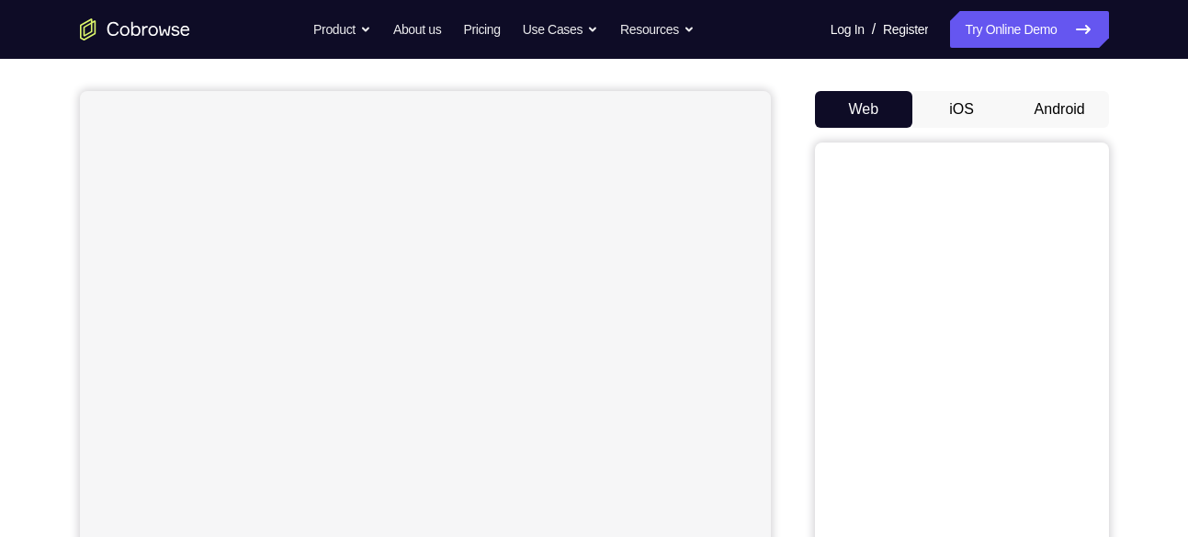
click at [1063, 116] on button "Android" at bounding box center [1060, 109] width 98 height 37
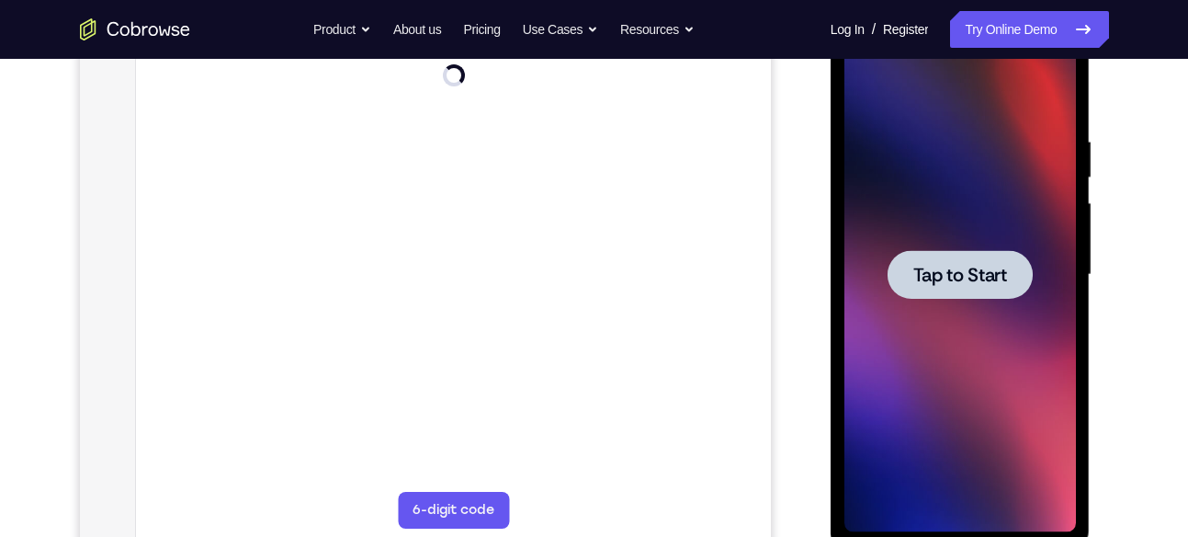
scroll to position [221, 0]
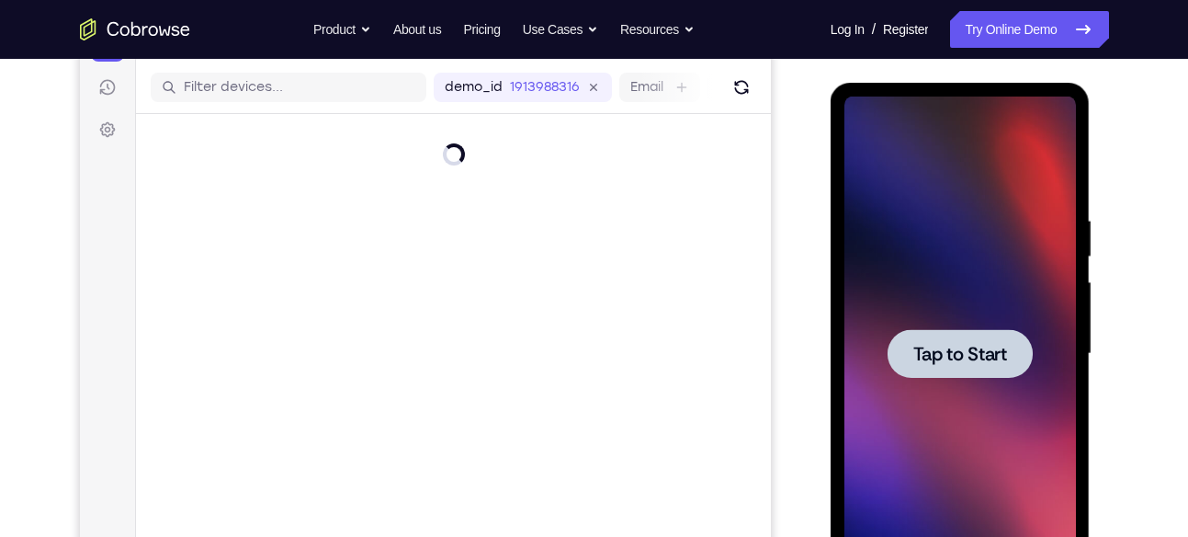
click at [968, 355] on span "Tap to Start" at bounding box center [960, 354] width 94 height 18
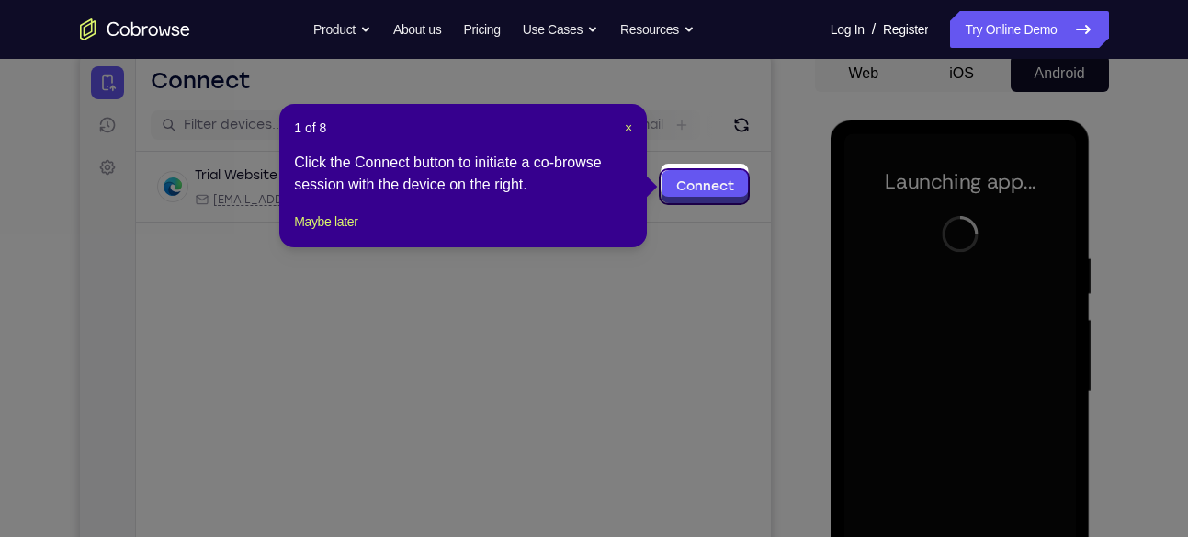
scroll to position [179, 0]
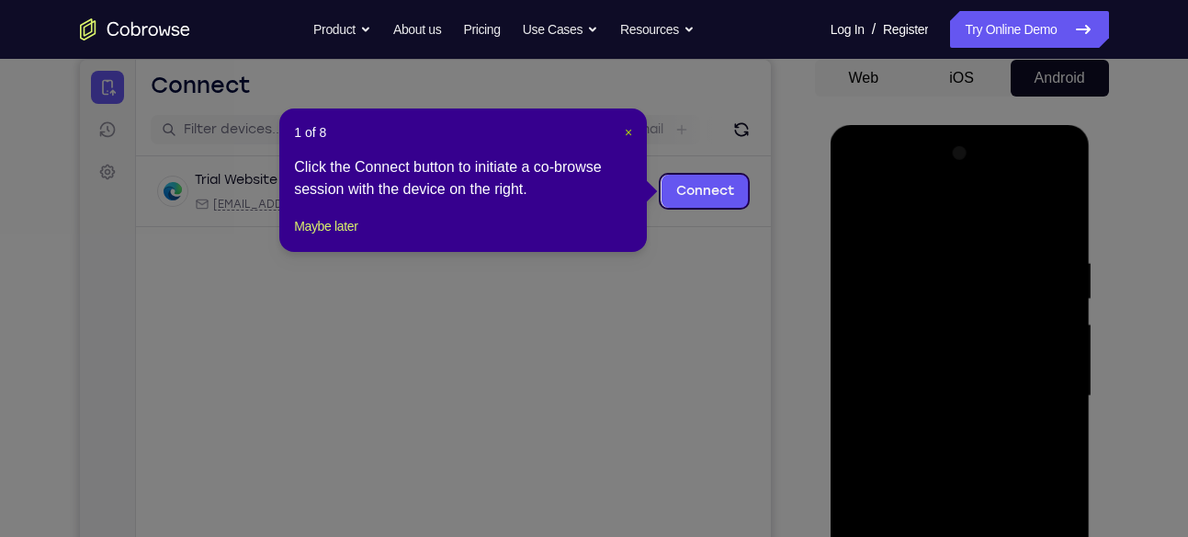
click at [632, 130] on span "×" at bounding box center [628, 132] width 7 height 15
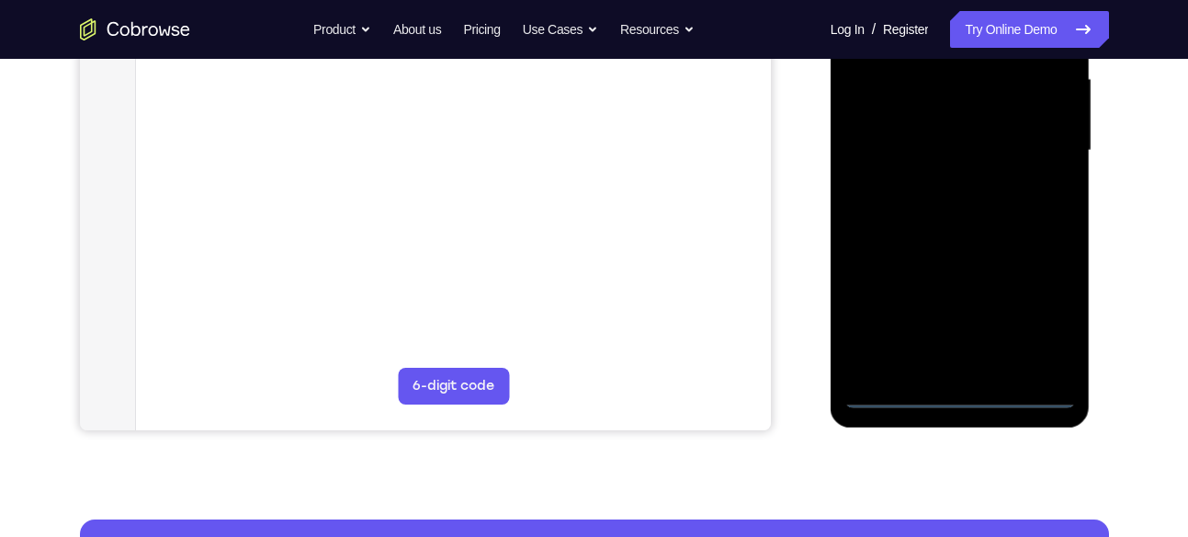
scroll to position [425, 0]
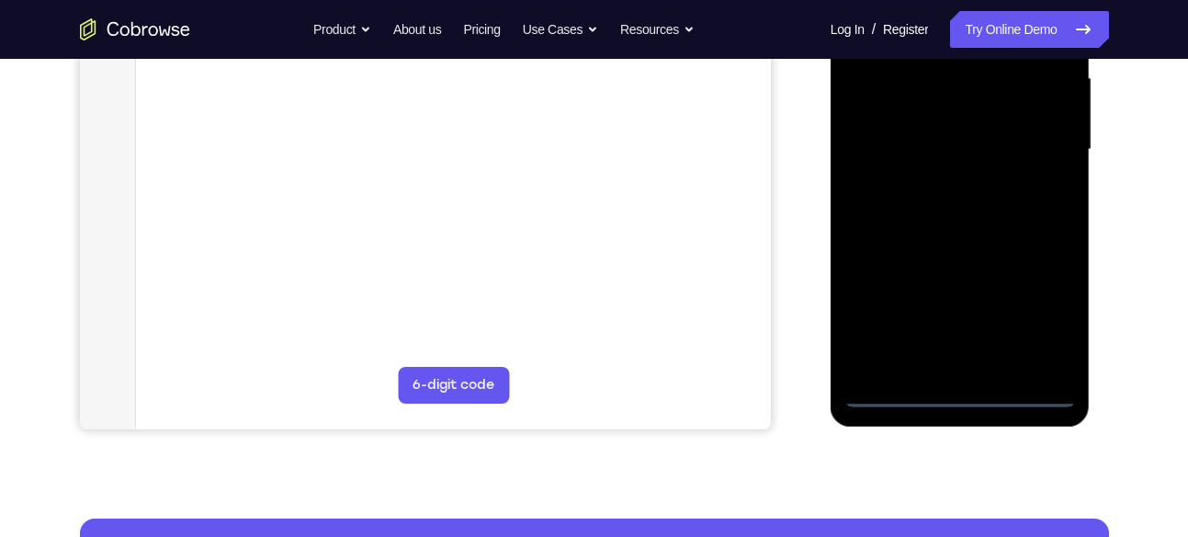
click at [956, 389] on div at bounding box center [961, 149] width 232 height 515
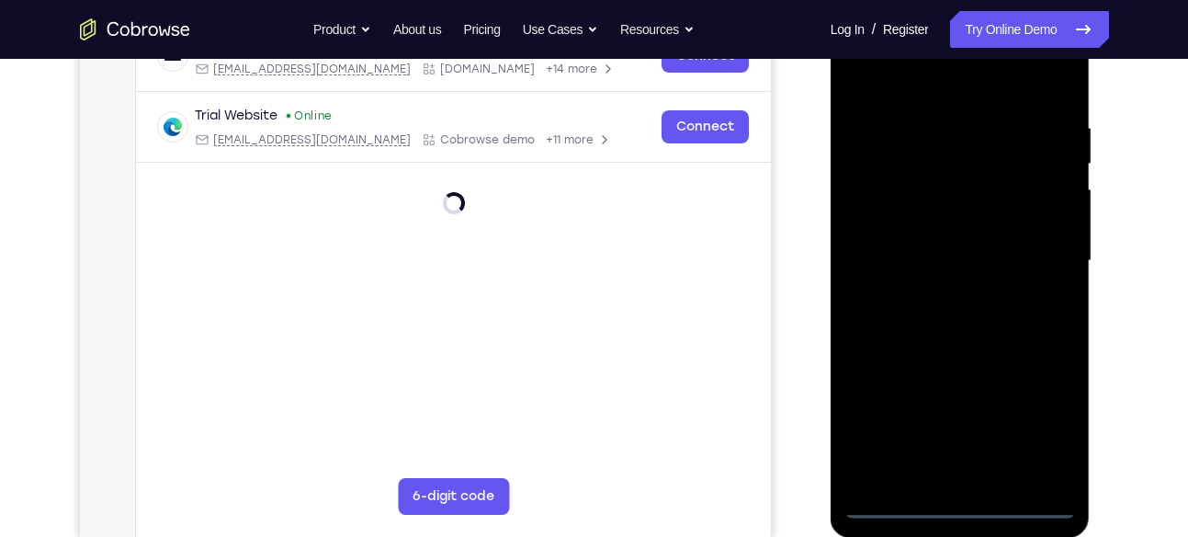
scroll to position [313, 0]
click at [1049, 438] on div at bounding box center [961, 262] width 232 height 515
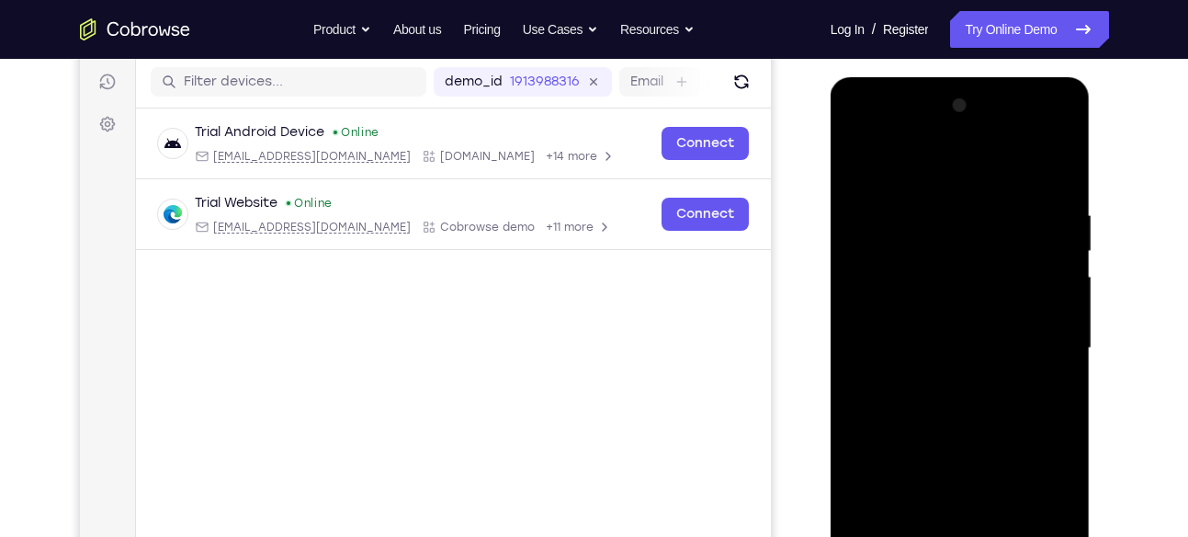
scroll to position [226, 0]
click at [924, 174] on div at bounding box center [961, 349] width 232 height 515
click at [930, 244] on div at bounding box center [961, 349] width 232 height 515
click at [1035, 228] on div at bounding box center [961, 349] width 232 height 515
click at [1039, 346] on div at bounding box center [961, 349] width 232 height 515
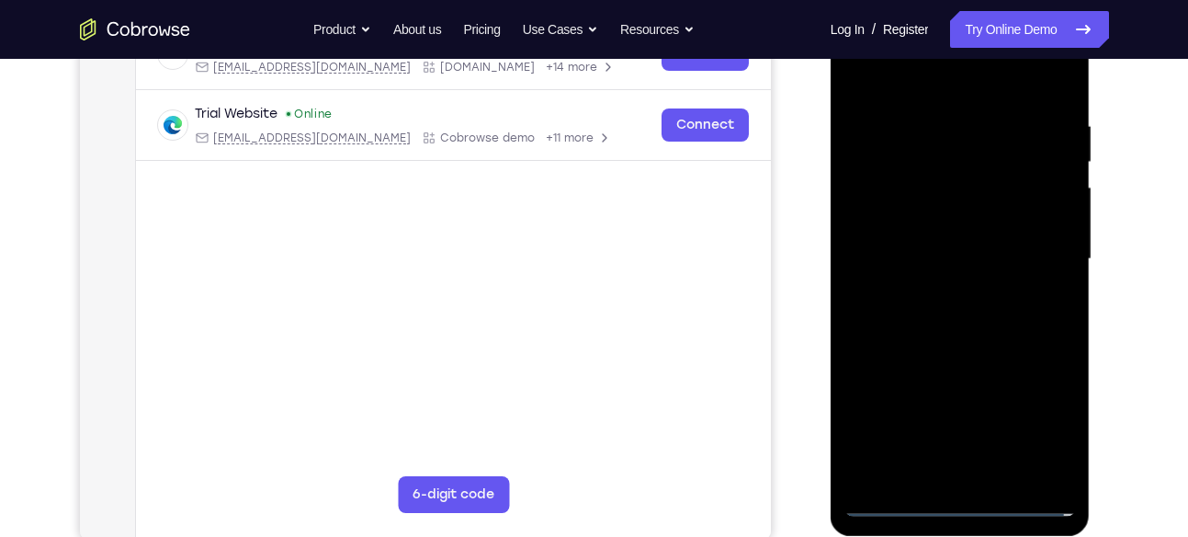
scroll to position [317, 0]
click at [943, 297] on div at bounding box center [961, 258] width 232 height 515
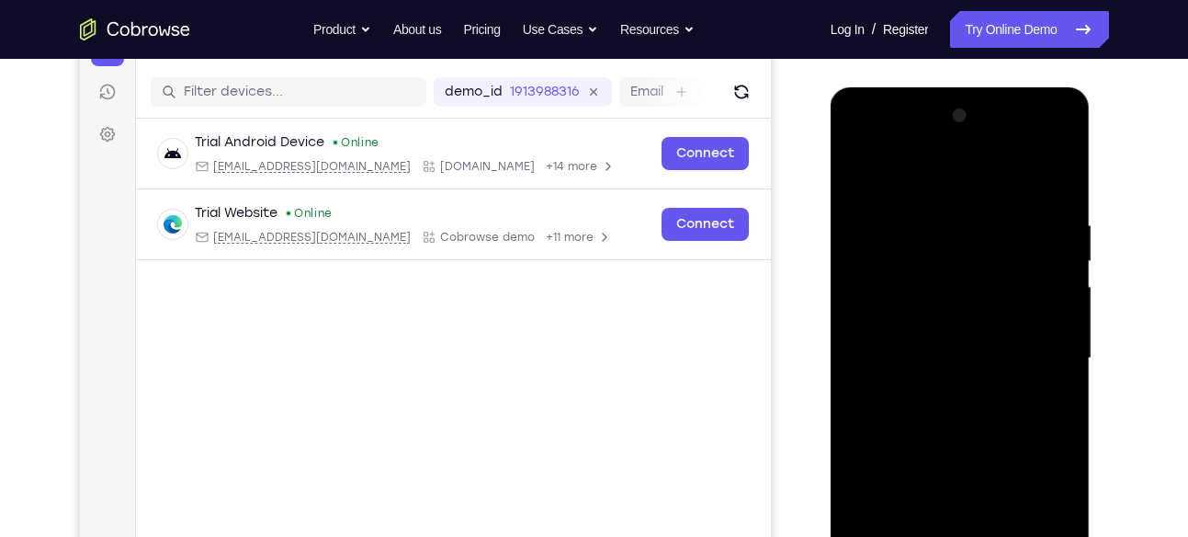
click at [925, 334] on div at bounding box center [961, 358] width 232 height 515
click at [938, 324] on div at bounding box center [961, 358] width 232 height 515
click at [936, 358] on div at bounding box center [961, 358] width 232 height 515
click at [935, 422] on div at bounding box center [961, 358] width 232 height 515
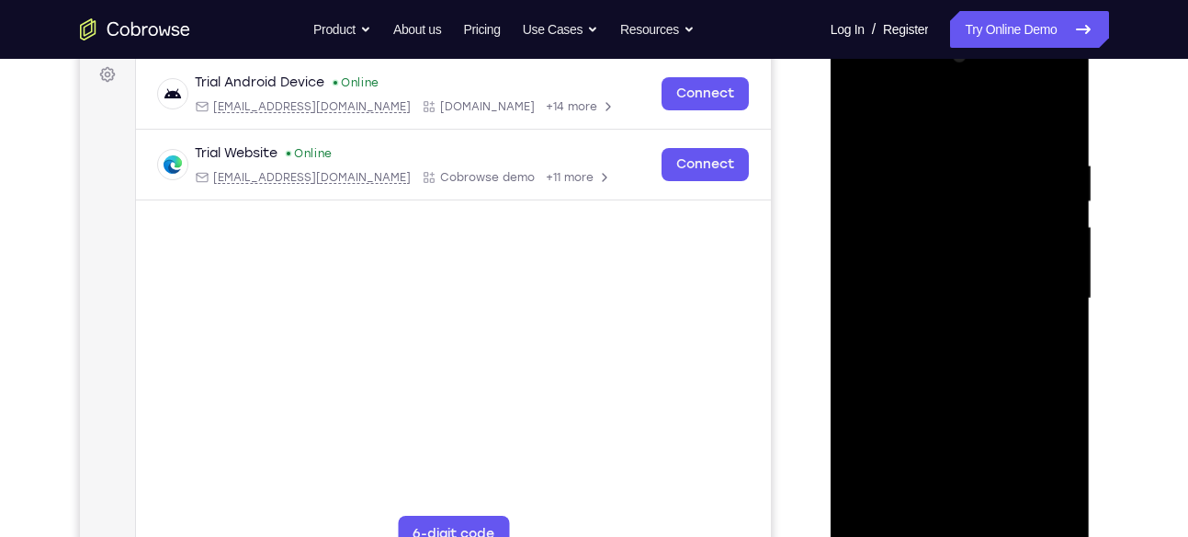
scroll to position [301, 0]
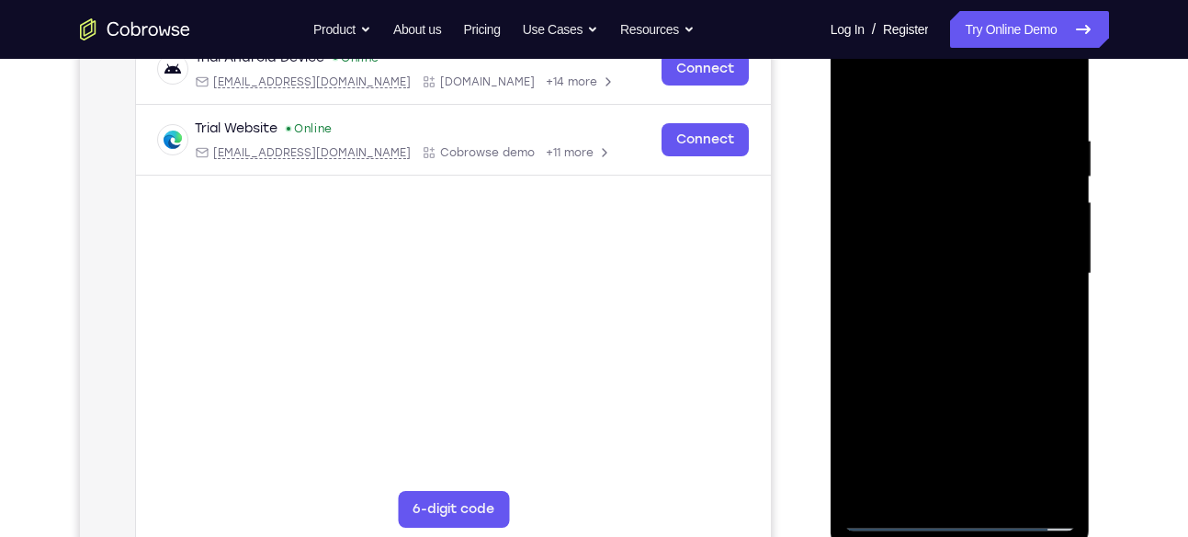
click at [964, 319] on div at bounding box center [961, 274] width 232 height 515
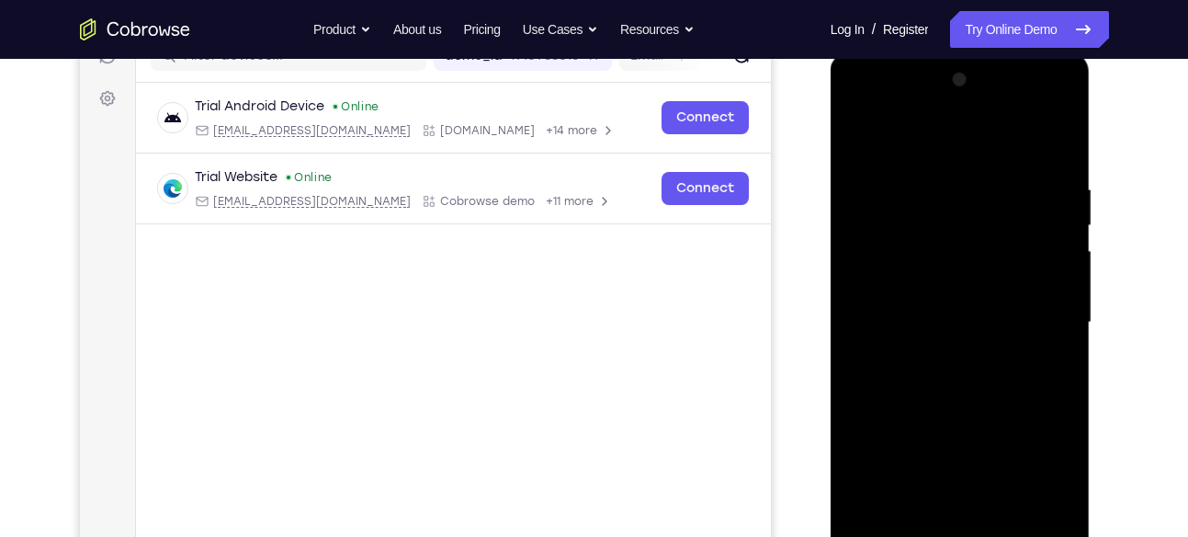
scroll to position [251, 0]
drag, startPoint x: 956, startPoint y: 145, endPoint x: 958, endPoint y: 96, distance: 49.7
click at [958, 96] on div at bounding box center [961, 324] width 232 height 515
drag, startPoint x: 971, startPoint y: 213, endPoint x: 982, endPoint y: 352, distance: 139.2
click at [982, 352] on div at bounding box center [961, 324] width 232 height 515
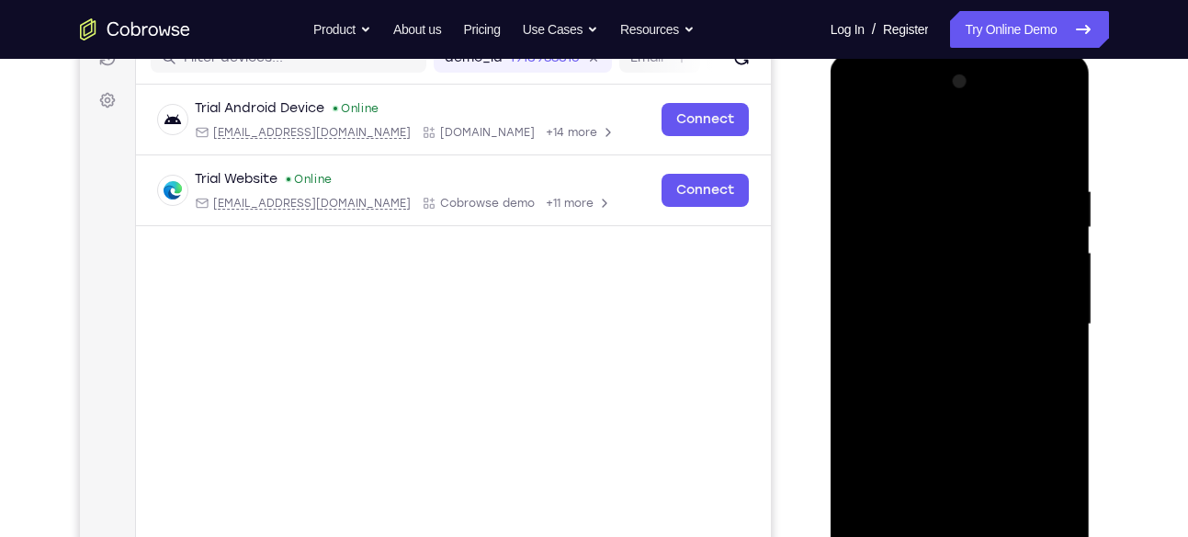
click at [936, 178] on div at bounding box center [961, 324] width 232 height 515
click at [956, 407] on div at bounding box center [961, 324] width 232 height 515
click at [937, 184] on div at bounding box center [961, 324] width 232 height 515
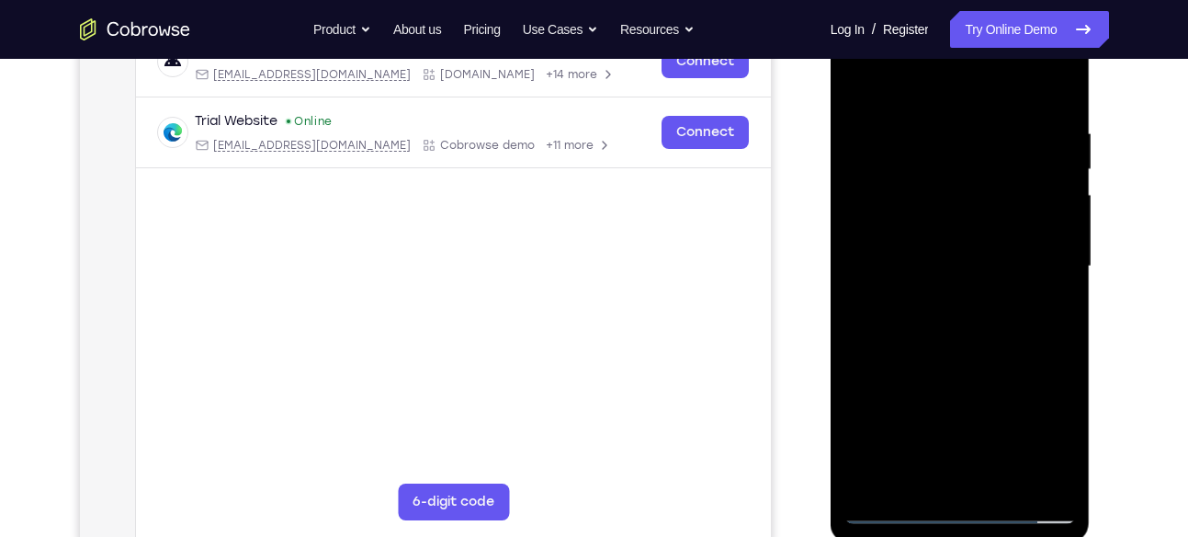
scroll to position [310, 0]
click at [1033, 471] on div at bounding box center [961, 265] width 232 height 515
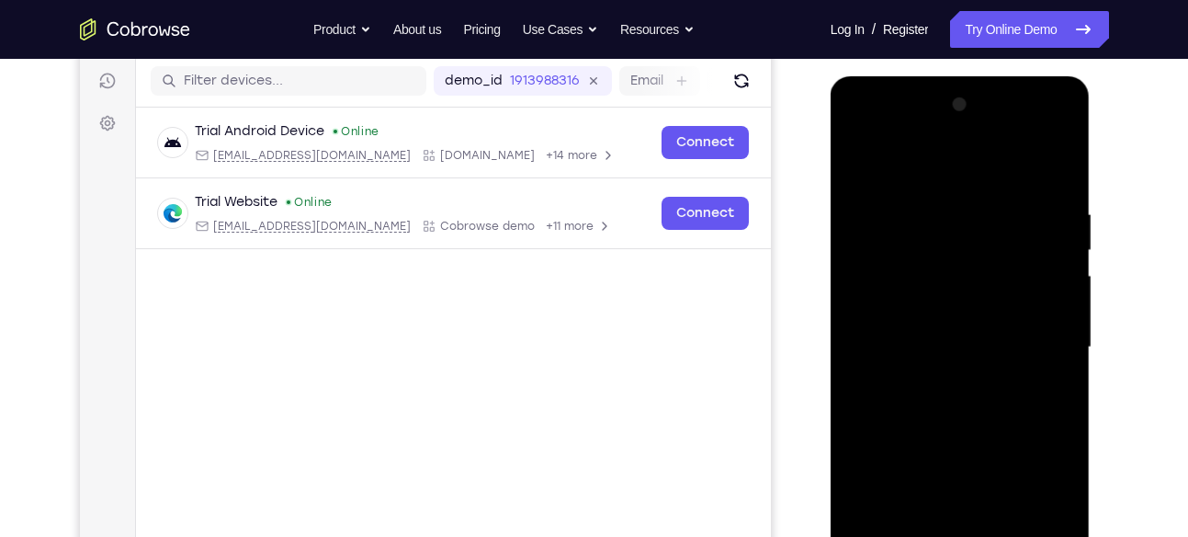
scroll to position [224, 0]
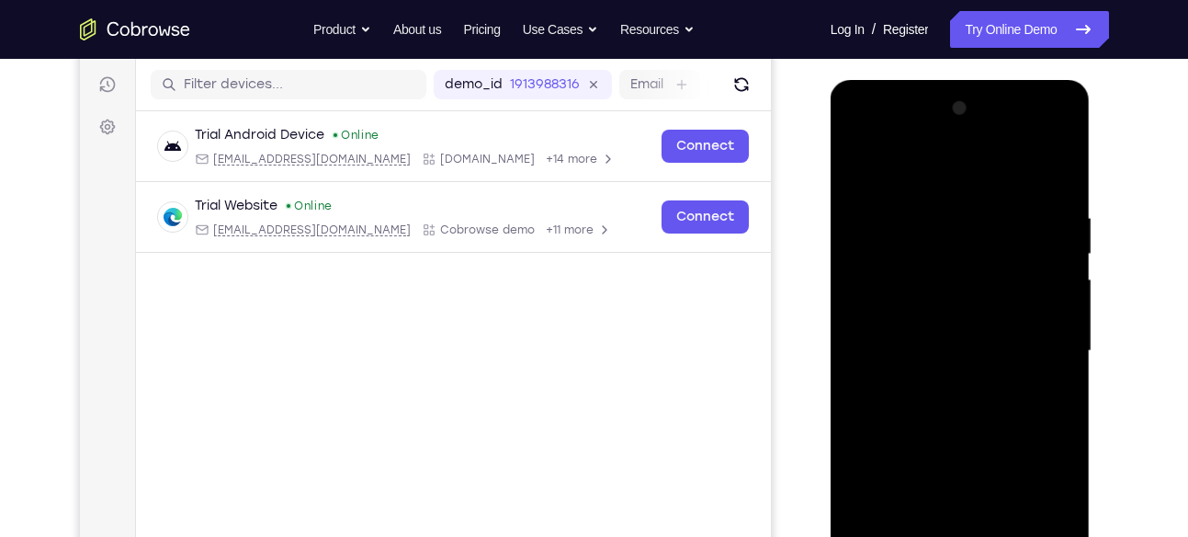
click at [1058, 165] on div at bounding box center [961, 351] width 232 height 515
click at [944, 137] on div at bounding box center [961, 351] width 232 height 515
click at [1032, 169] on div at bounding box center [961, 351] width 232 height 515
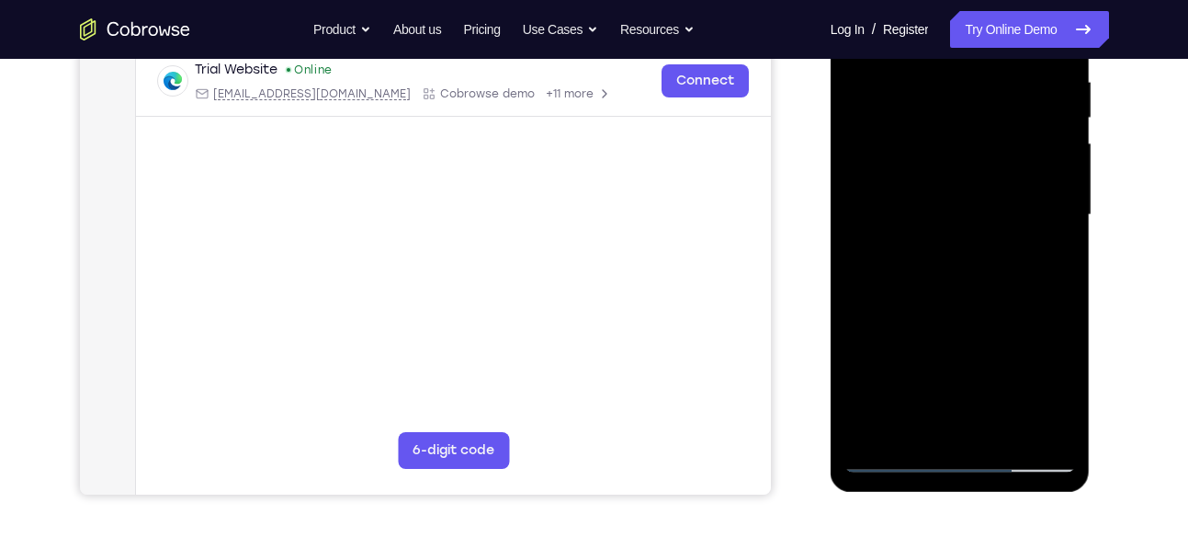
scroll to position [365, 0]
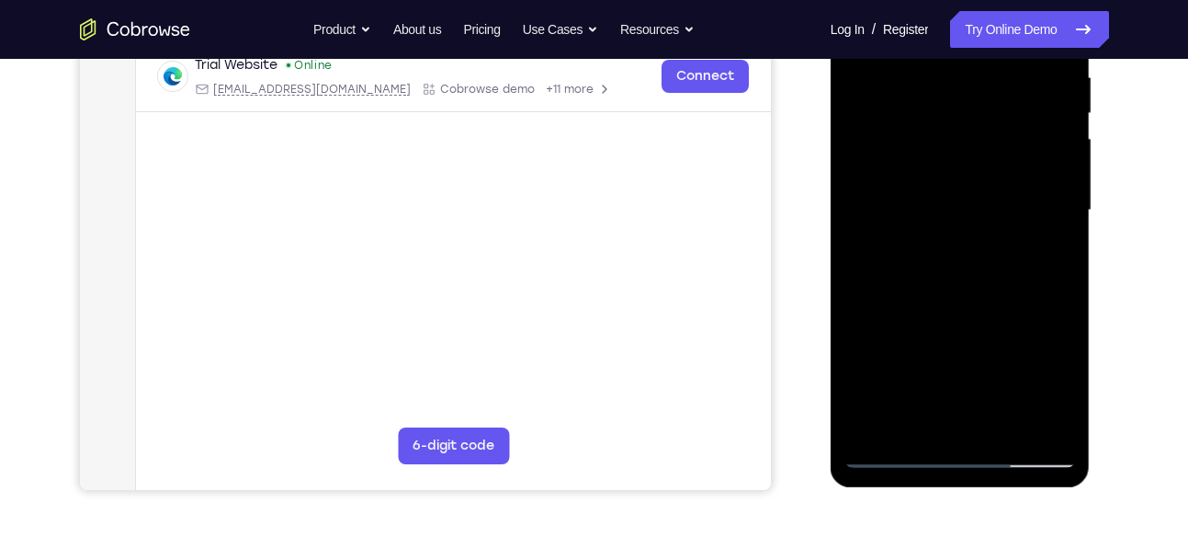
drag, startPoint x: 1022, startPoint y: 175, endPoint x: 1009, endPoint y: 82, distance: 93.7
click at [1009, 82] on div at bounding box center [961, 210] width 232 height 515
drag, startPoint x: 992, startPoint y: 215, endPoint x: 982, endPoint y: 116, distance: 99.8
click at [982, 116] on div at bounding box center [961, 210] width 232 height 515
drag, startPoint x: 958, startPoint y: 222, endPoint x: 942, endPoint y: 126, distance: 97.9
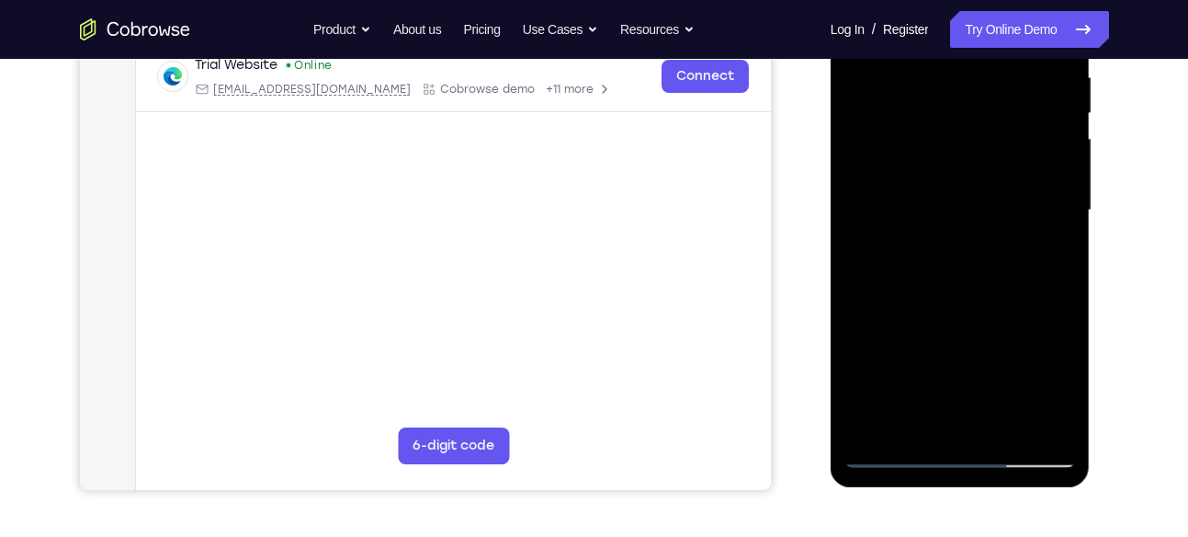
click at [942, 126] on div at bounding box center [961, 210] width 232 height 515
click at [895, 211] on div at bounding box center [961, 210] width 232 height 515
drag, startPoint x: 963, startPoint y: 357, endPoint x: 955, endPoint y: 211, distance: 146.3
click at [955, 211] on div at bounding box center [961, 210] width 232 height 515
drag, startPoint x: 945, startPoint y: 199, endPoint x: 955, endPoint y: 416, distance: 217.1
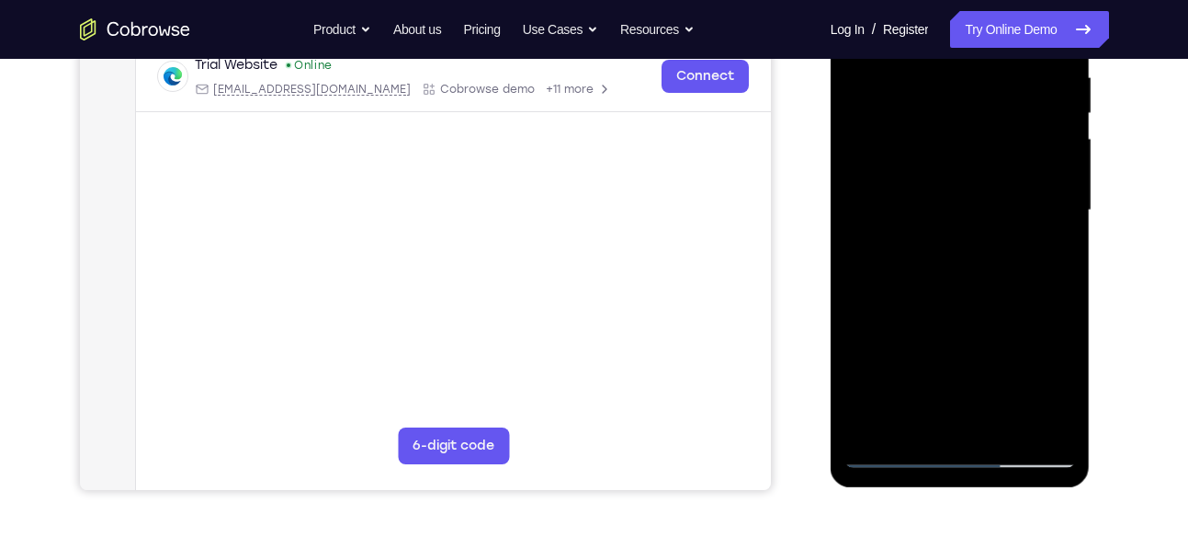
click at [955, 416] on div at bounding box center [961, 210] width 232 height 515
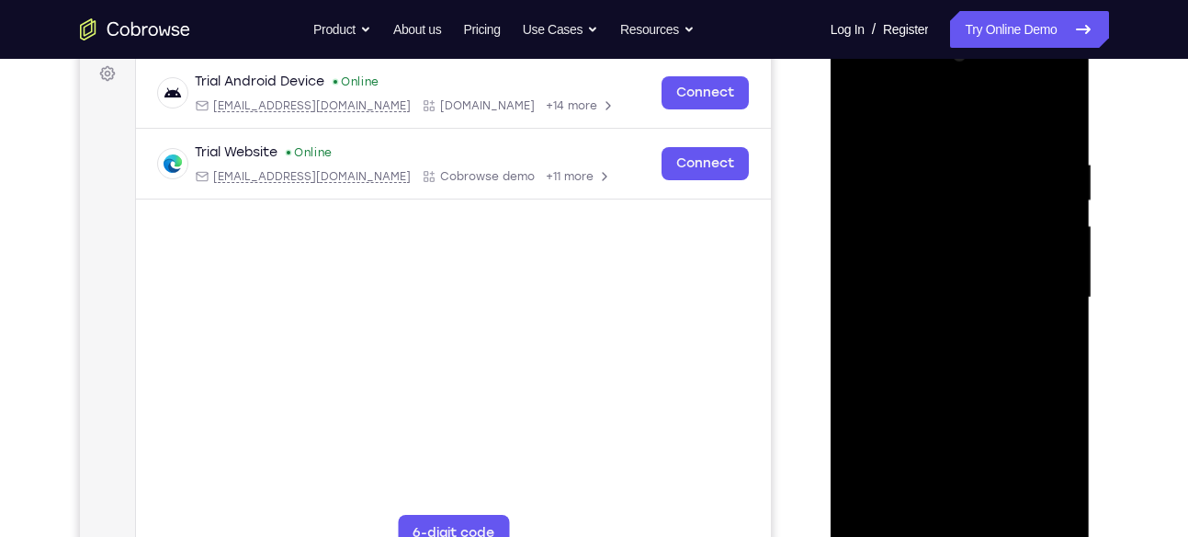
scroll to position [403, 0]
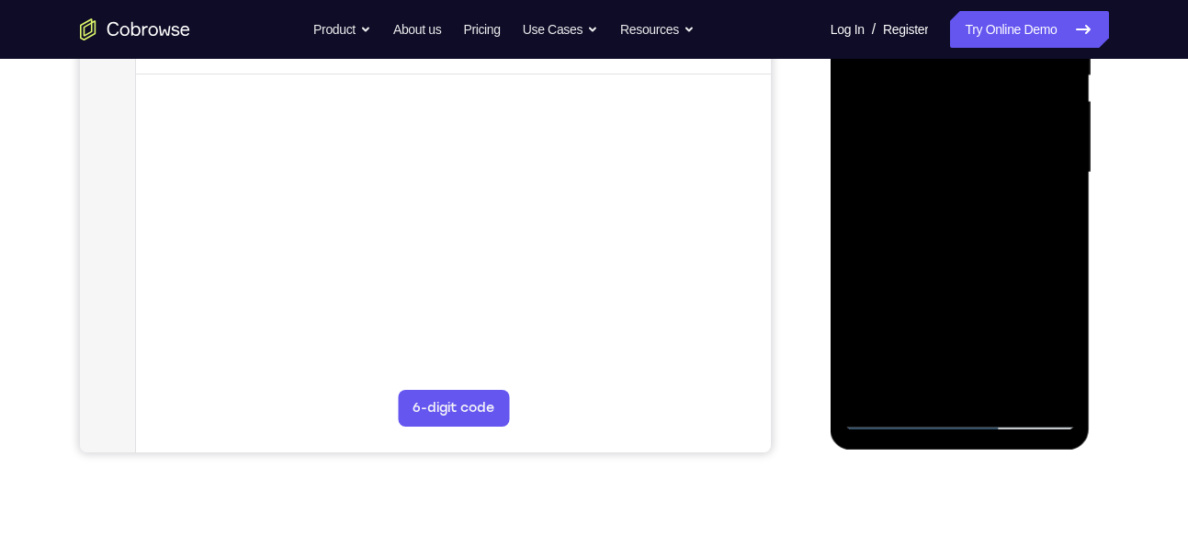
click at [893, 407] on div at bounding box center [961, 172] width 232 height 515
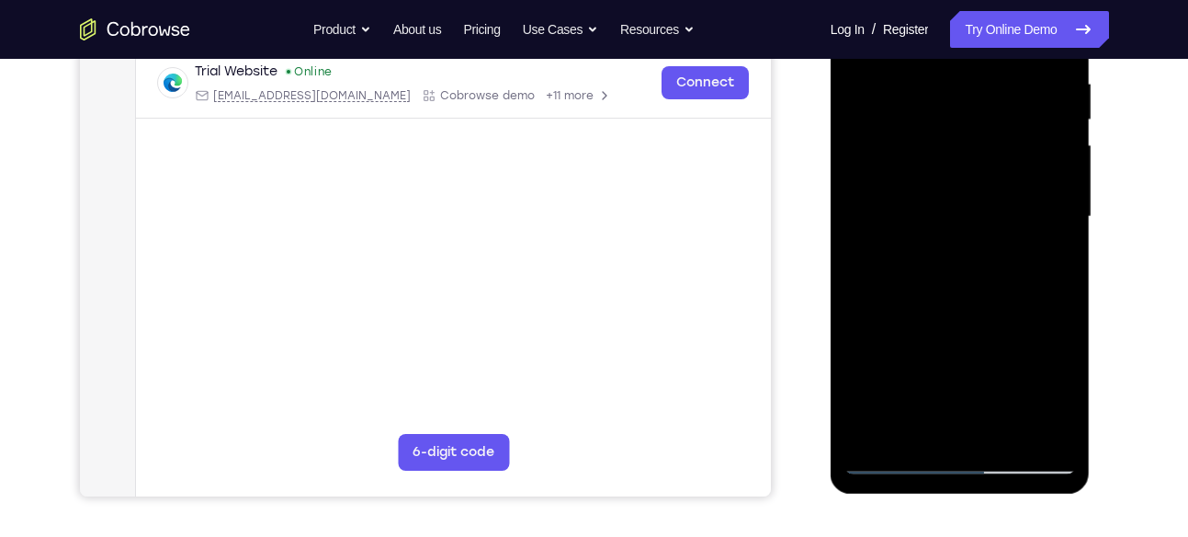
scroll to position [359, 0]
click at [890, 459] on div at bounding box center [961, 216] width 232 height 515
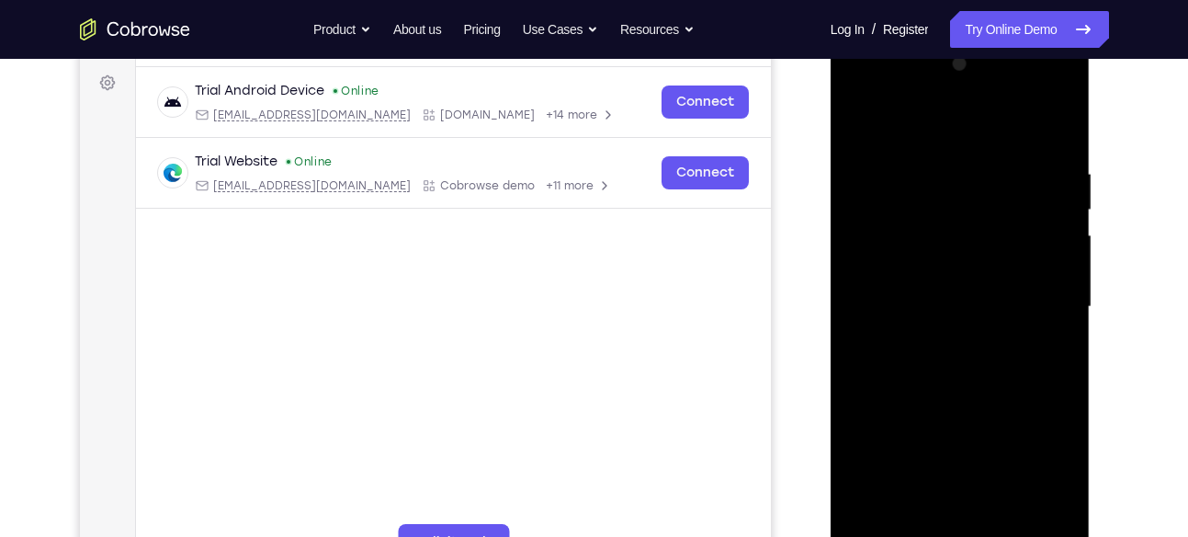
scroll to position [266, 0]
click at [857, 85] on div at bounding box center [961, 308] width 232 height 515
click at [917, 204] on div at bounding box center [961, 308] width 232 height 515
click at [1044, 121] on div at bounding box center [961, 308] width 232 height 515
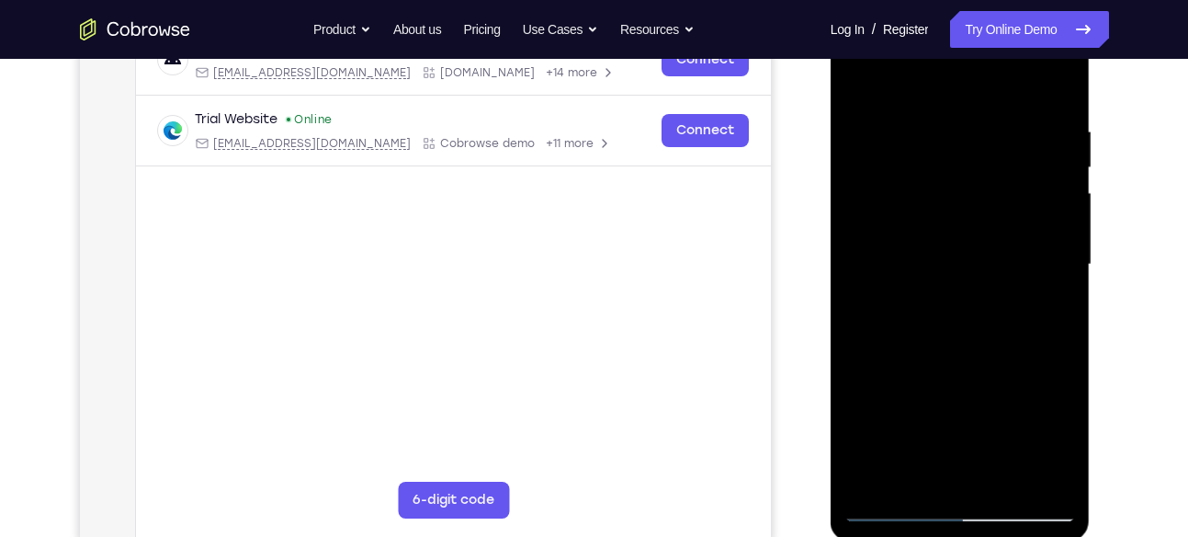
scroll to position [312, 0]
click at [942, 430] on div at bounding box center [961, 263] width 232 height 515
click at [934, 294] on div at bounding box center [961, 263] width 232 height 515
click at [873, 342] on div at bounding box center [961, 263] width 232 height 515
click at [886, 471] on div at bounding box center [961, 263] width 232 height 515
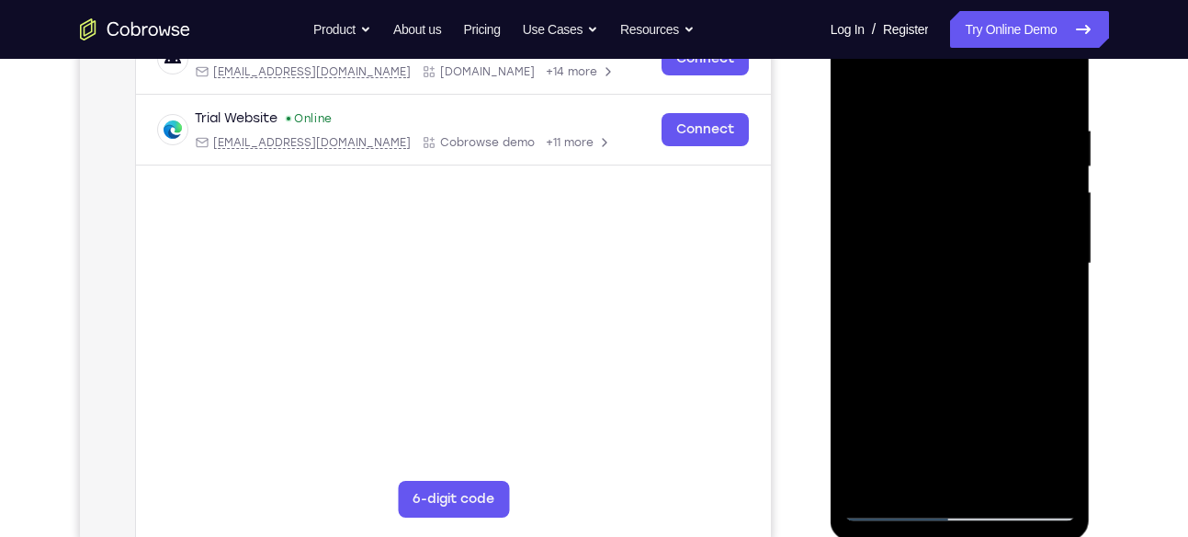
scroll to position [275, 0]
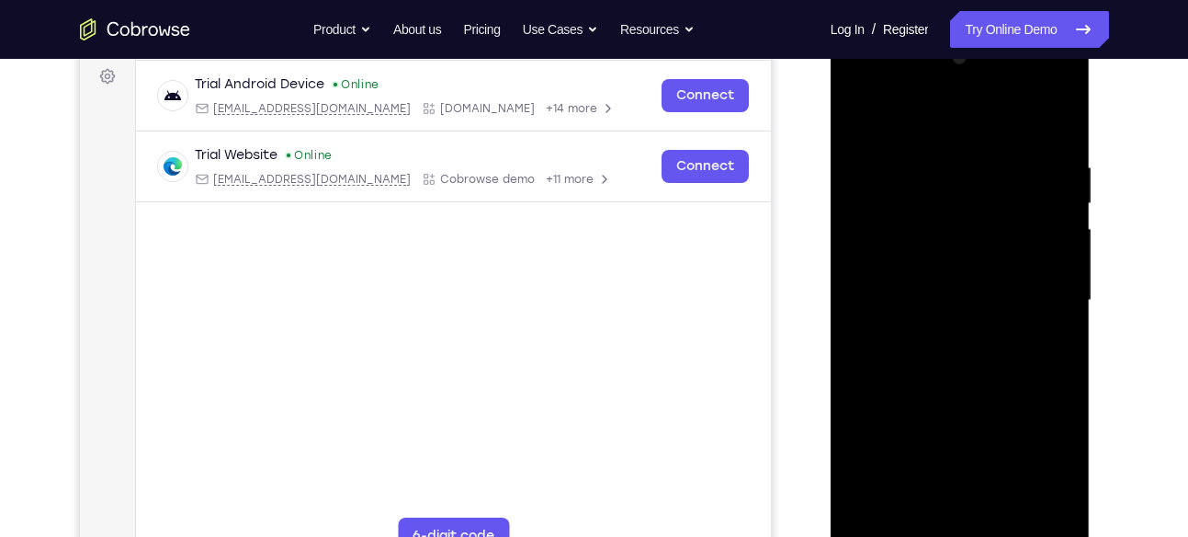
click at [1060, 90] on div at bounding box center [961, 300] width 232 height 515
click at [984, 433] on div at bounding box center [961, 300] width 232 height 515
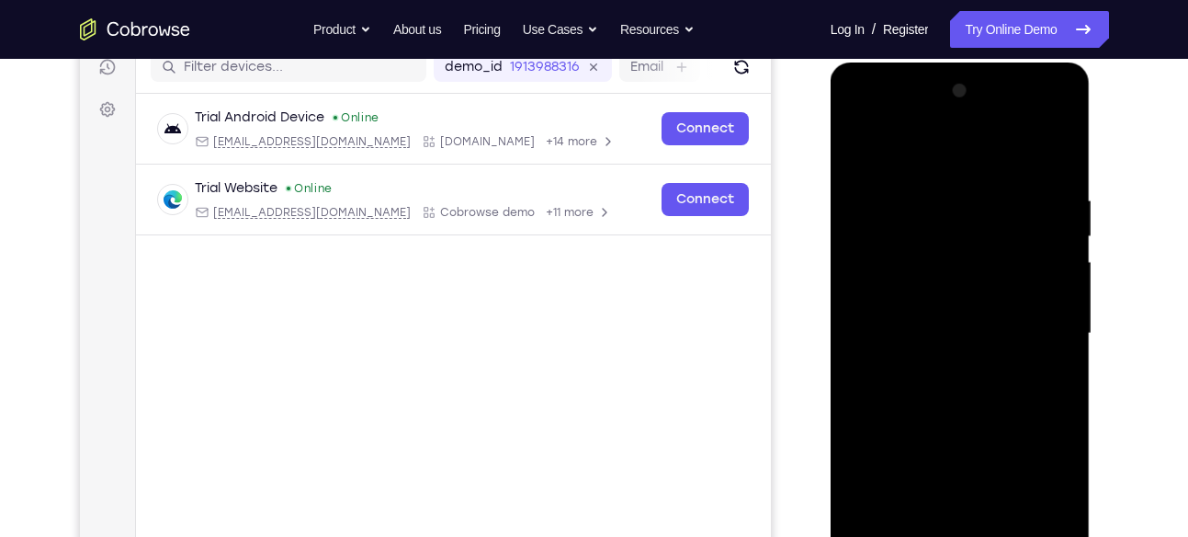
click at [868, 167] on div at bounding box center [961, 333] width 232 height 515
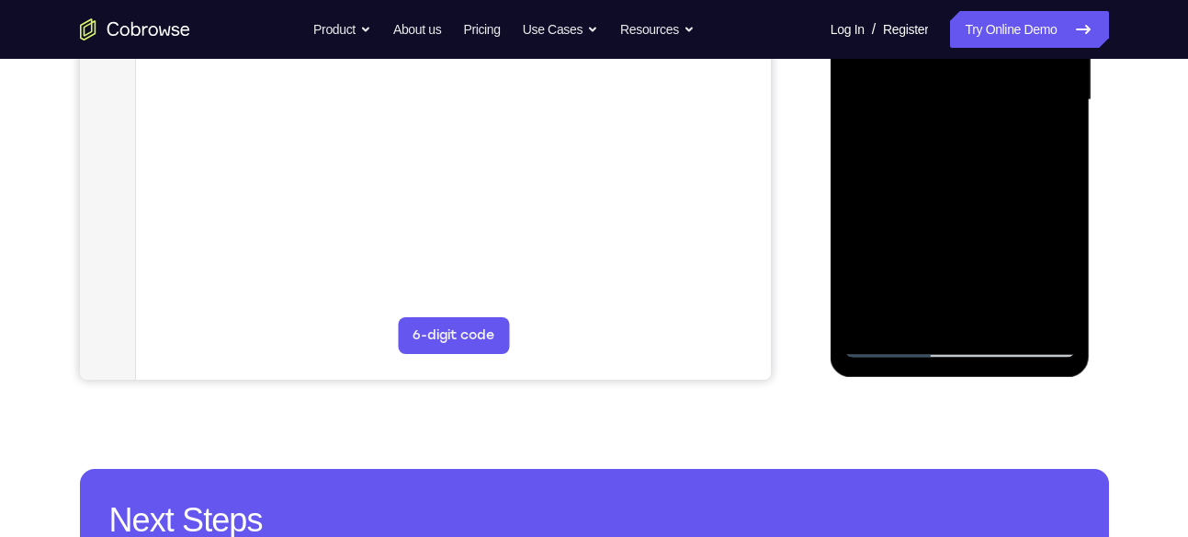
scroll to position [499, 0]
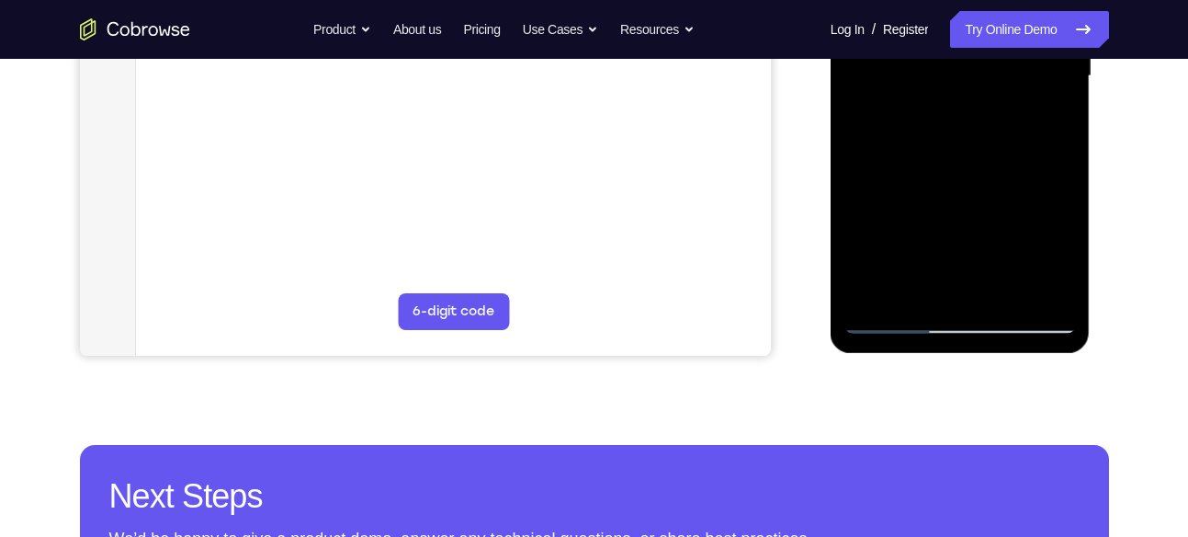
drag, startPoint x: 1026, startPoint y: 208, endPoint x: 879, endPoint y: 208, distance: 148.0
click at [879, 208] on div at bounding box center [961, 76] width 232 height 515
drag, startPoint x: 1066, startPoint y: 198, endPoint x: 925, endPoint y: 204, distance: 140.7
click at [925, 204] on div at bounding box center [961, 76] width 232 height 515
drag, startPoint x: 964, startPoint y: 177, endPoint x: 997, endPoint y: 336, distance: 162.4
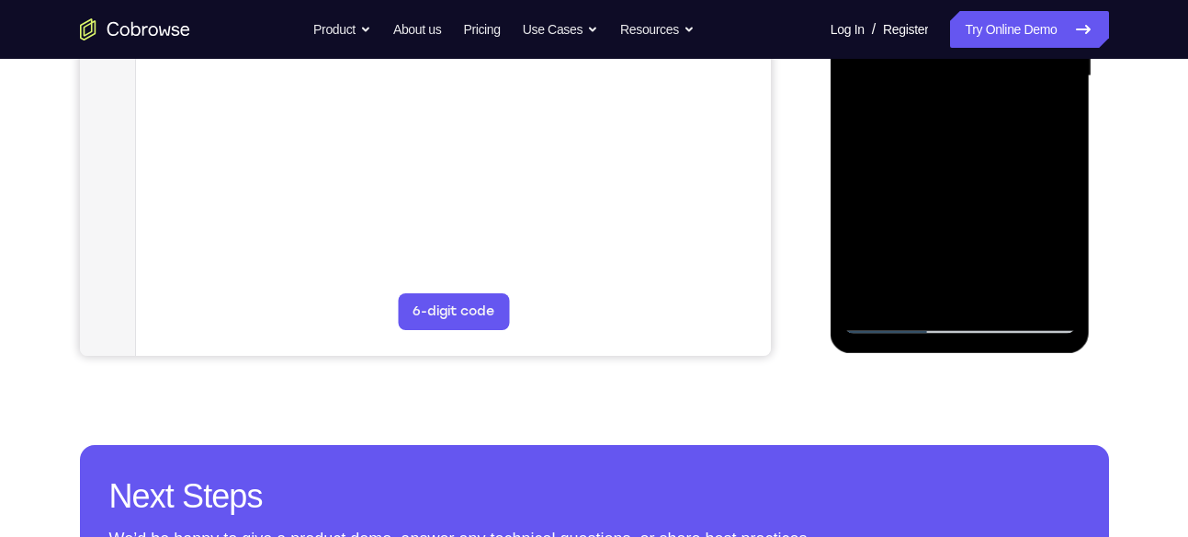
click at [997, 336] on div at bounding box center [961, 79] width 260 height 548
drag, startPoint x: 924, startPoint y: 124, endPoint x: 946, endPoint y: 275, distance: 152.2
click at [946, 275] on div at bounding box center [961, 76] width 232 height 515
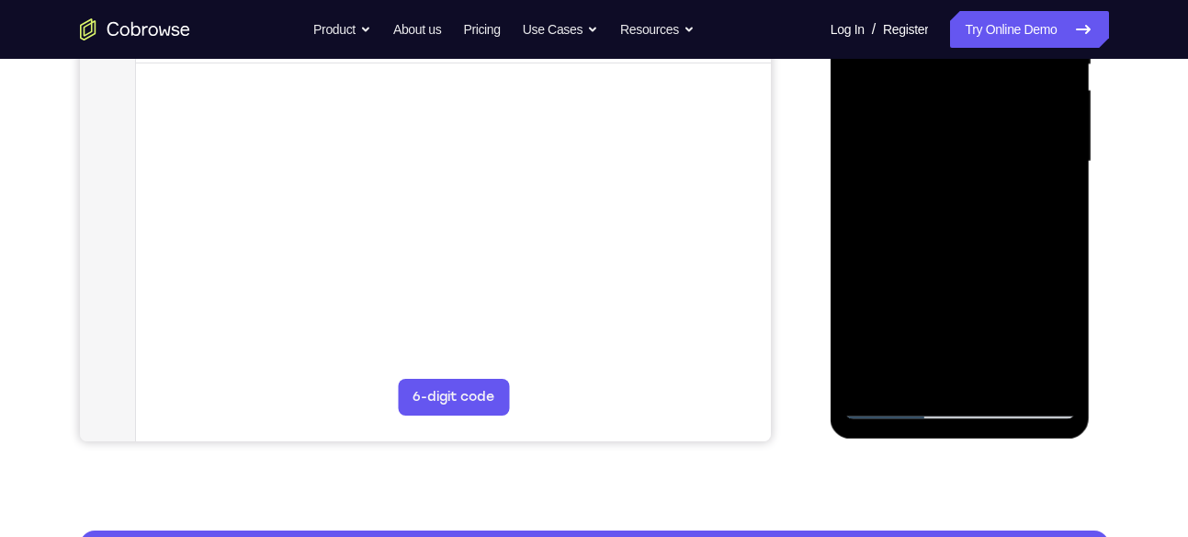
scroll to position [373, 0]
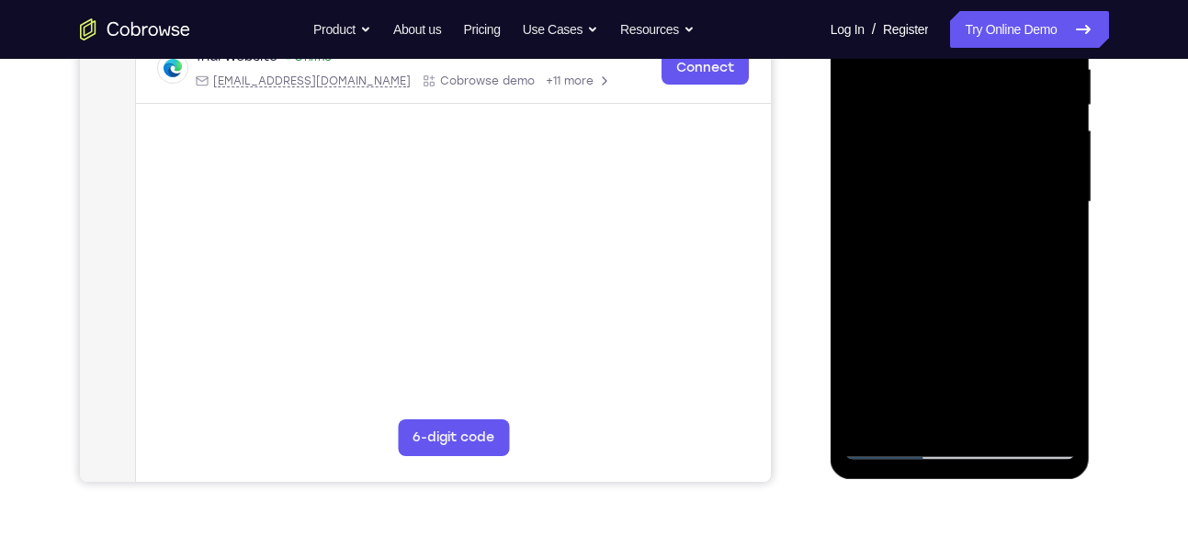
drag, startPoint x: 936, startPoint y: 123, endPoint x: 954, endPoint y: 276, distance: 153.5
click at [954, 276] on div at bounding box center [961, 202] width 232 height 515
drag, startPoint x: 918, startPoint y: 169, endPoint x: 1089, endPoint y: 162, distance: 171.1
click at [1089, 162] on div at bounding box center [961, 205] width 260 height 548
click at [1002, 96] on div at bounding box center [961, 202] width 232 height 515
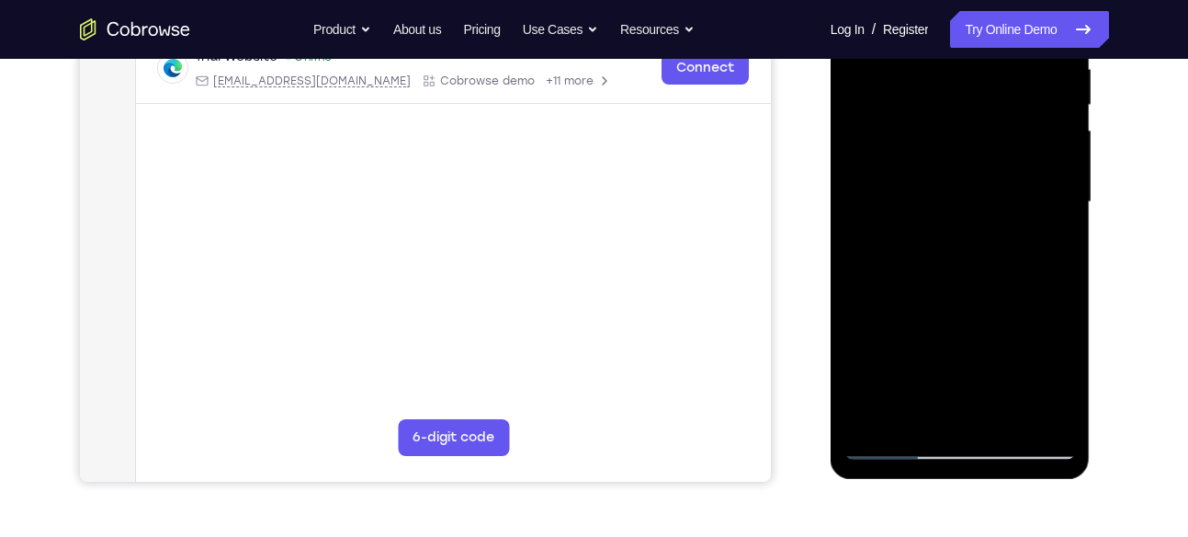
click at [1004, 100] on div at bounding box center [961, 202] width 232 height 515
drag, startPoint x: 970, startPoint y: 187, endPoint x: 836, endPoint y: 189, distance: 134.2
click at [836, 189] on div at bounding box center [961, 205] width 260 height 548
click at [892, 388] on div at bounding box center [961, 202] width 232 height 515
click at [1074, 148] on div at bounding box center [961, 202] width 232 height 515
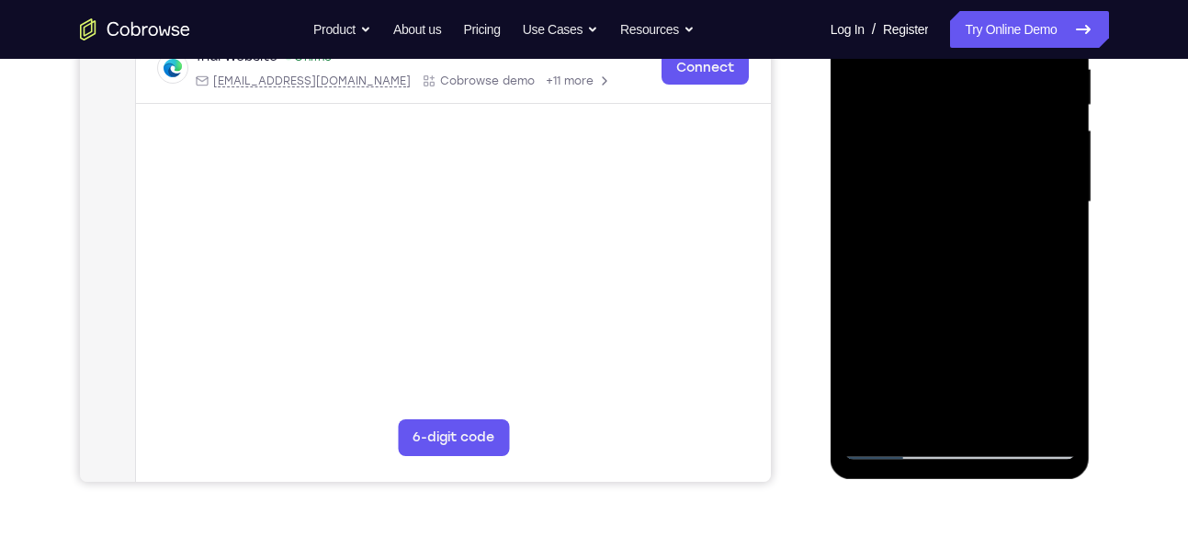
click at [1064, 140] on div at bounding box center [961, 202] width 232 height 515
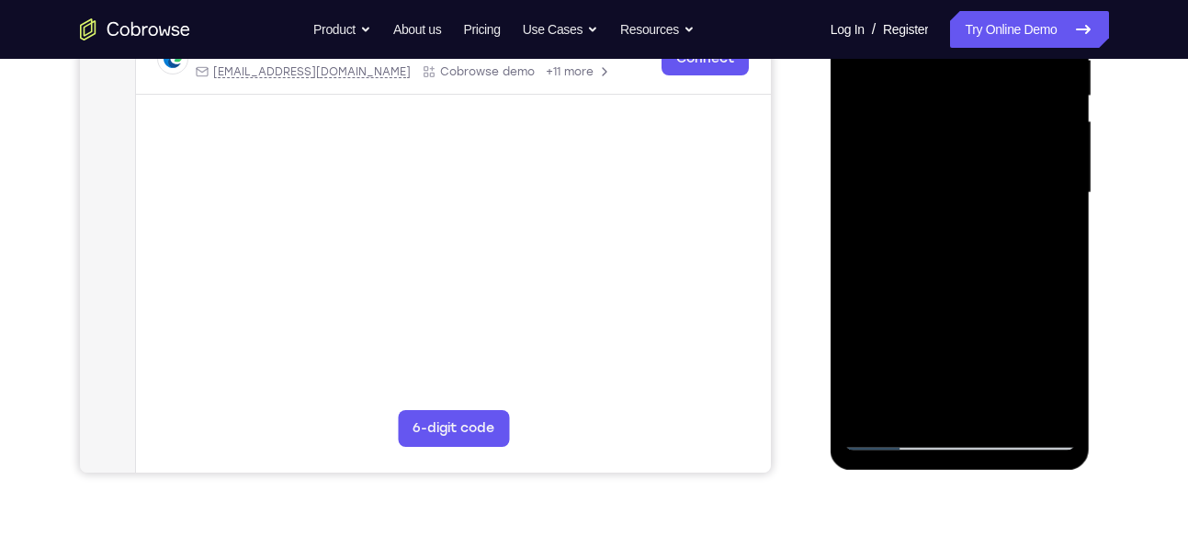
drag, startPoint x: 985, startPoint y: 227, endPoint x: 995, endPoint y: 187, distance: 40.8
click at [995, 187] on div at bounding box center [961, 193] width 232 height 515
click at [858, 255] on div at bounding box center [961, 193] width 232 height 515
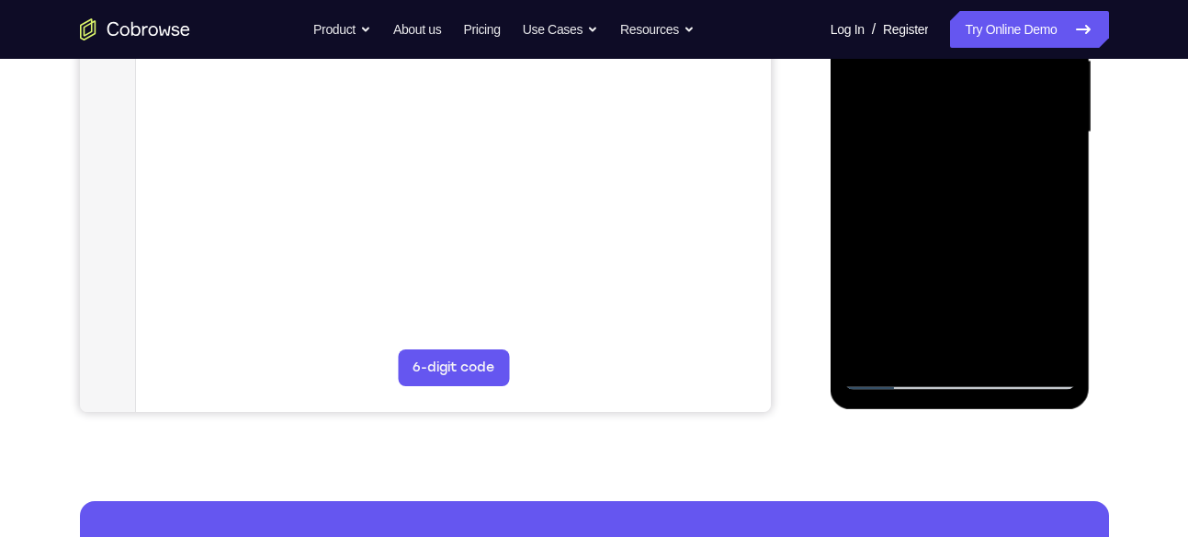
drag, startPoint x: 939, startPoint y: 249, endPoint x: 1048, endPoint y: 238, distance: 109.0
click at [1048, 238] on div at bounding box center [961, 132] width 232 height 515
drag, startPoint x: 983, startPoint y: 247, endPoint x: 942, endPoint y: 138, distance: 116.9
click at [942, 138] on div at bounding box center [961, 132] width 232 height 515
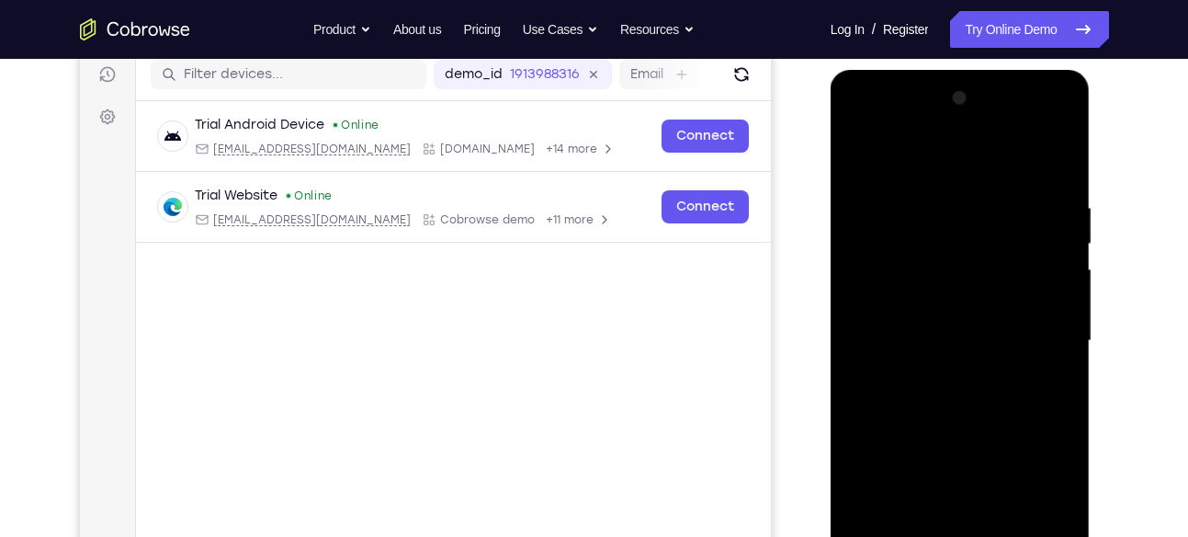
click at [865, 124] on div at bounding box center [961, 341] width 232 height 515
click at [878, 288] on div at bounding box center [961, 341] width 232 height 515
click at [1058, 124] on div at bounding box center [961, 341] width 232 height 515
click at [1000, 446] on div at bounding box center [961, 341] width 232 height 515
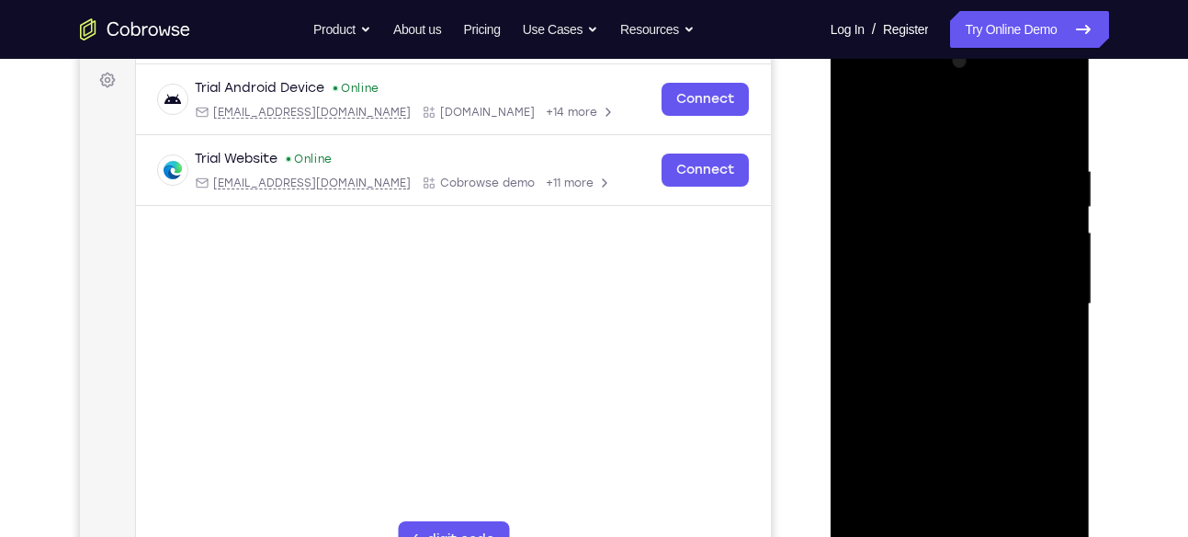
scroll to position [275, 0]
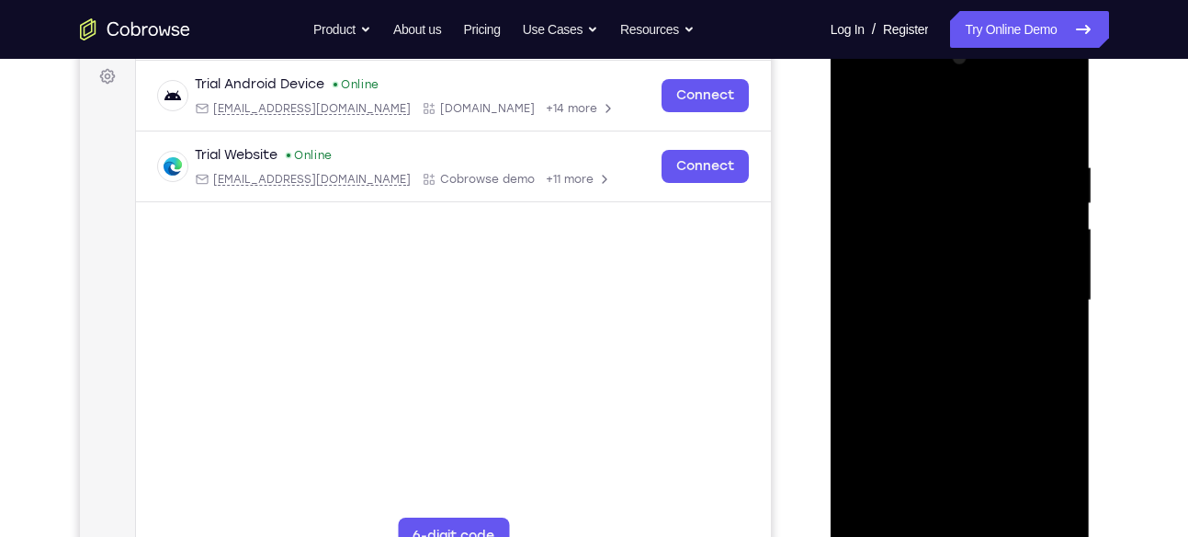
click at [1000, 516] on div at bounding box center [961, 300] width 232 height 515
click at [958, 398] on div at bounding box center [961, 300] width 232 height 515
click at [1063, 204] on div at bounding box center [961, 300] width 232 height 515
click at [855, 201] on div at bounding box center [961, 300] width 232 height 515
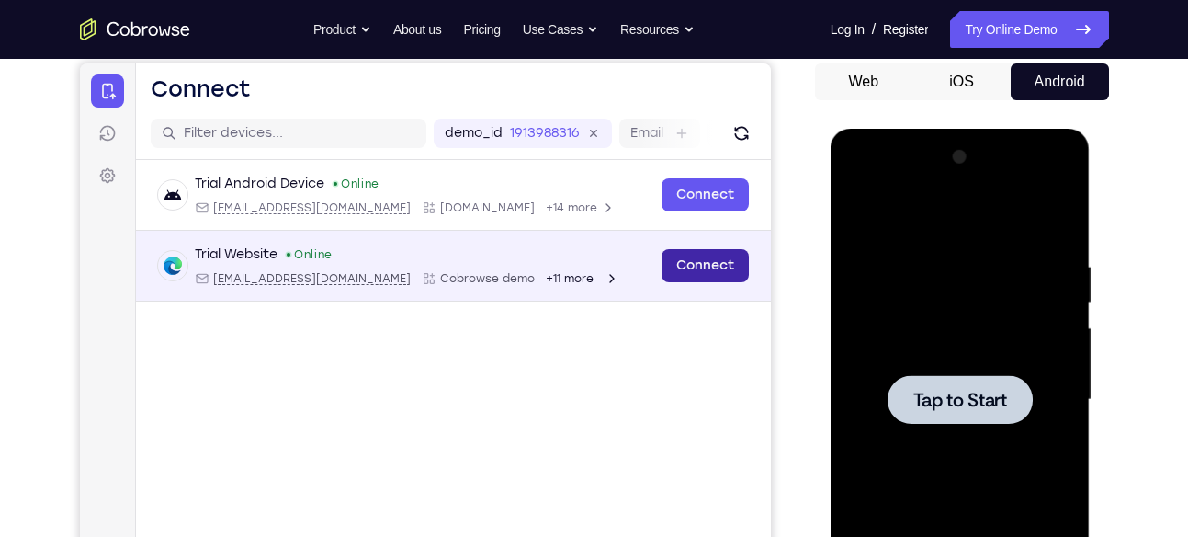
scroll to position [171, 0]
